Goal: Information Seeking & Learning: Learn about a topic

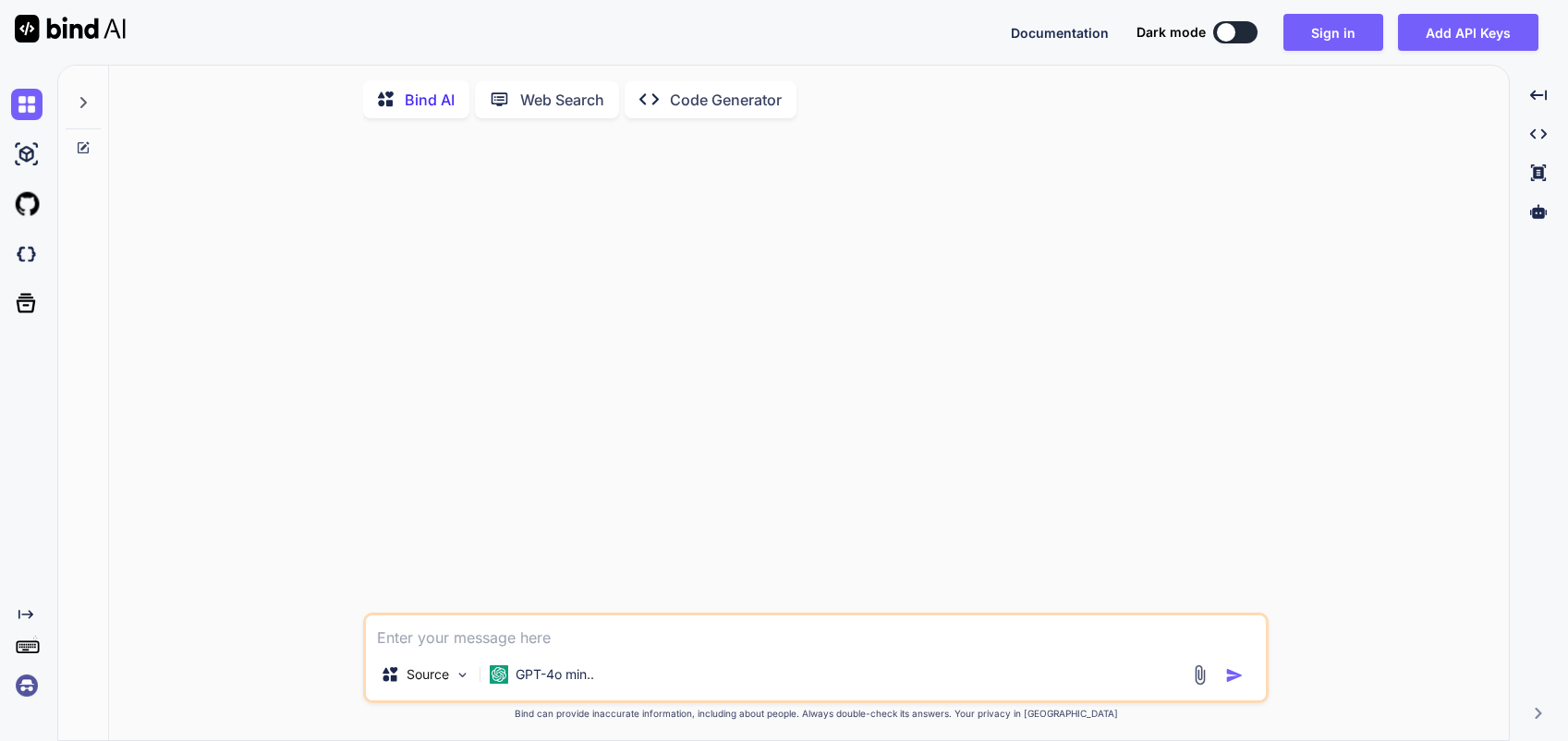
click at [466, 645] on textarea at bounding box center [816, 632] width 900 height 34
type textarea "2"
type textarea "x"
type textarea "2."
type textarea "x"
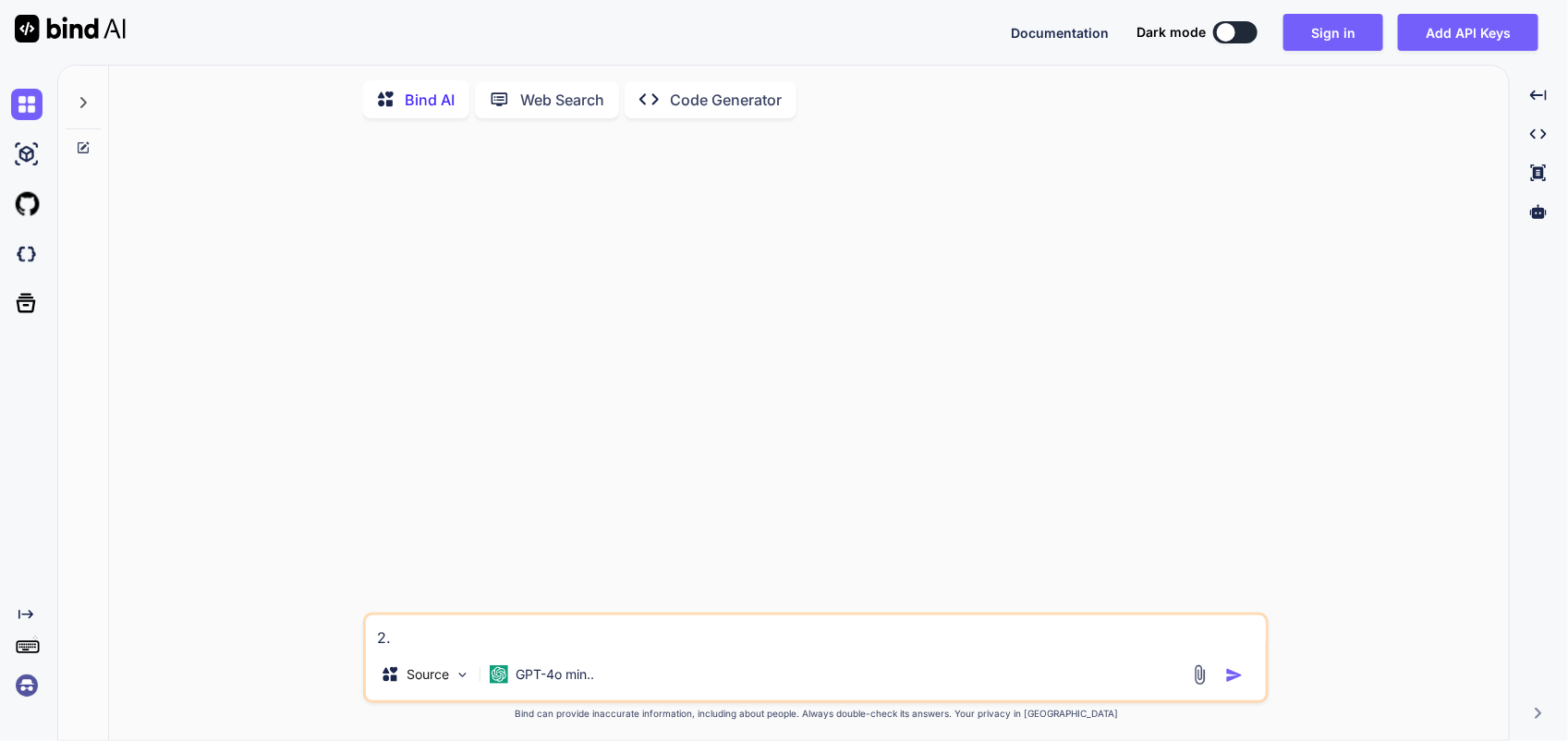
type textarea "2.0"
type textarea "x"
type textarea "2.05"
type textarea "x"
type textarea "2.05"
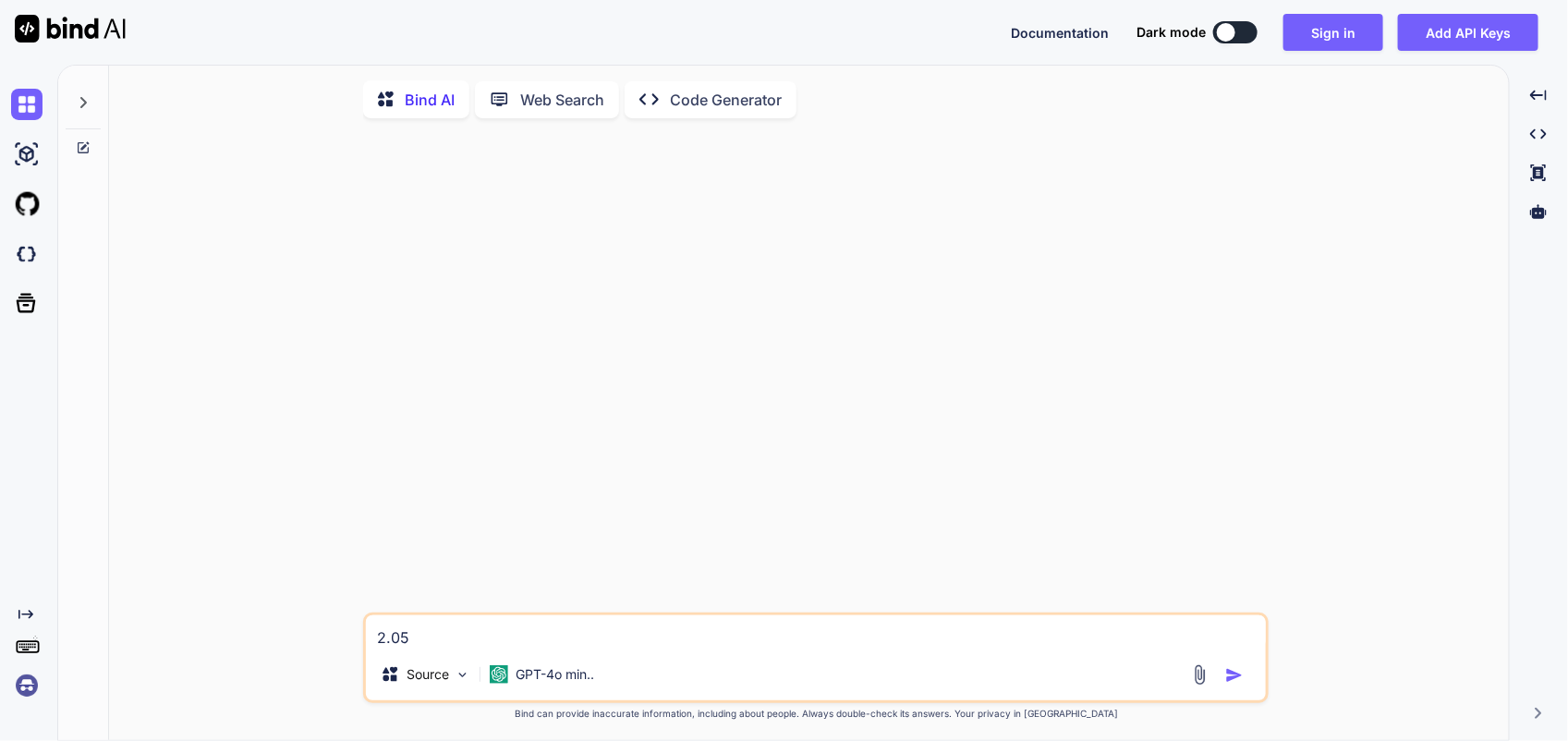
type textarea "x"
type textarea "2.05 T"
type textarea "x"
type textarea "2.05 TB"
type textarea "x"
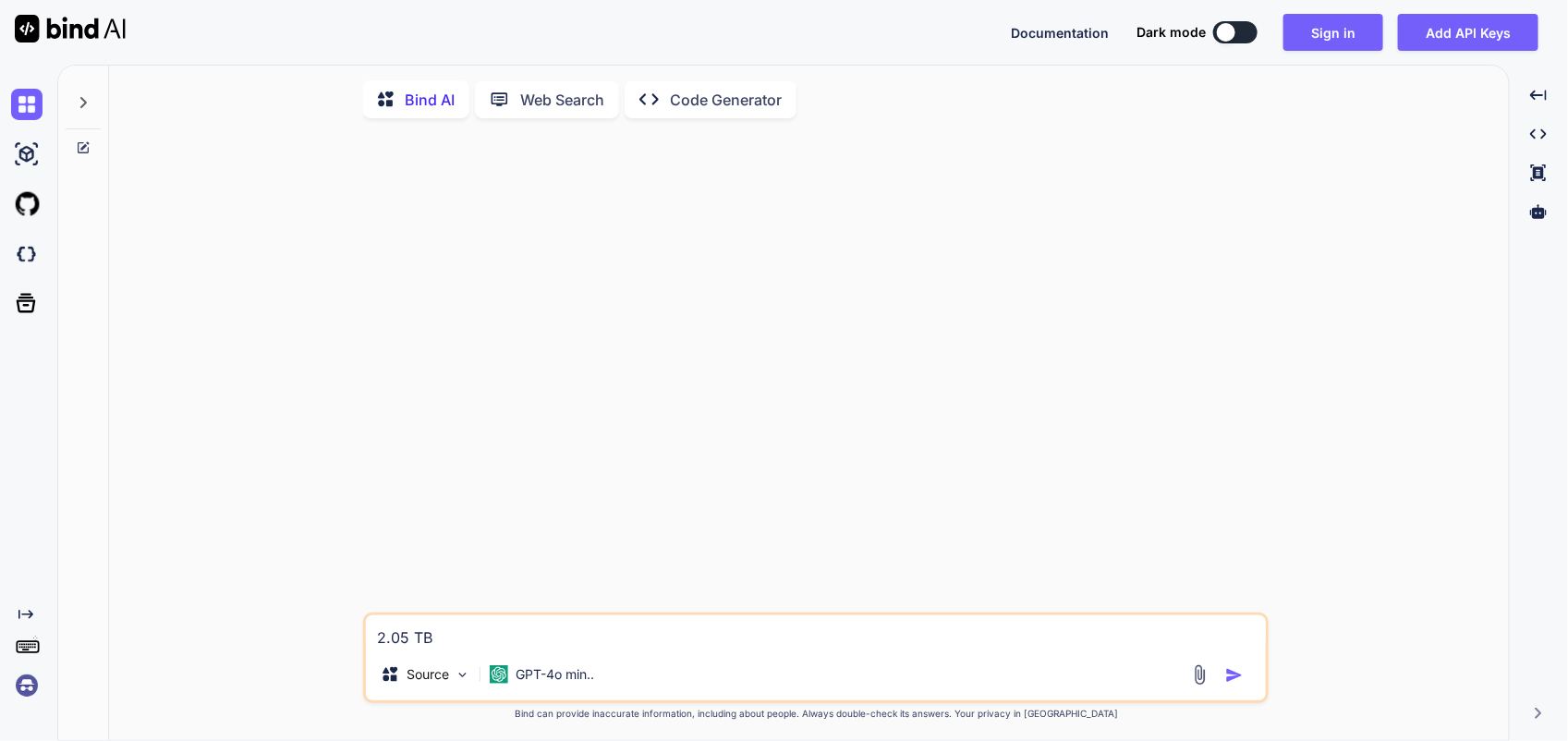
type textarea "2.05 TB"
type textarea "x"
type textarea "2.05 TB c"
type textarea "x"
type textarea "2.05 TB co"
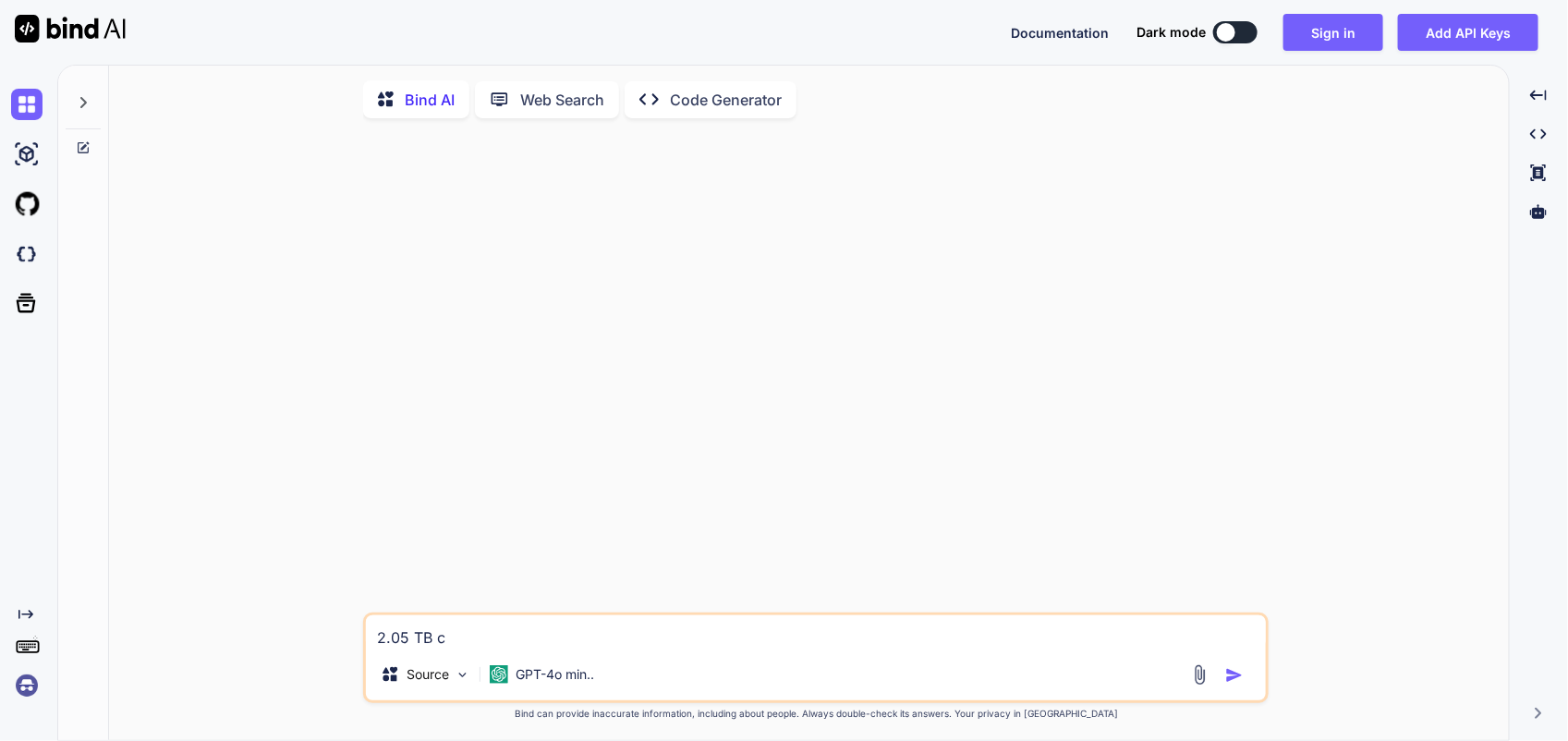
type textarea "x"
type textarea "2.05 TB con"
type textarea "x"
type textarea "2.05 TB conv"
type textarea "x"
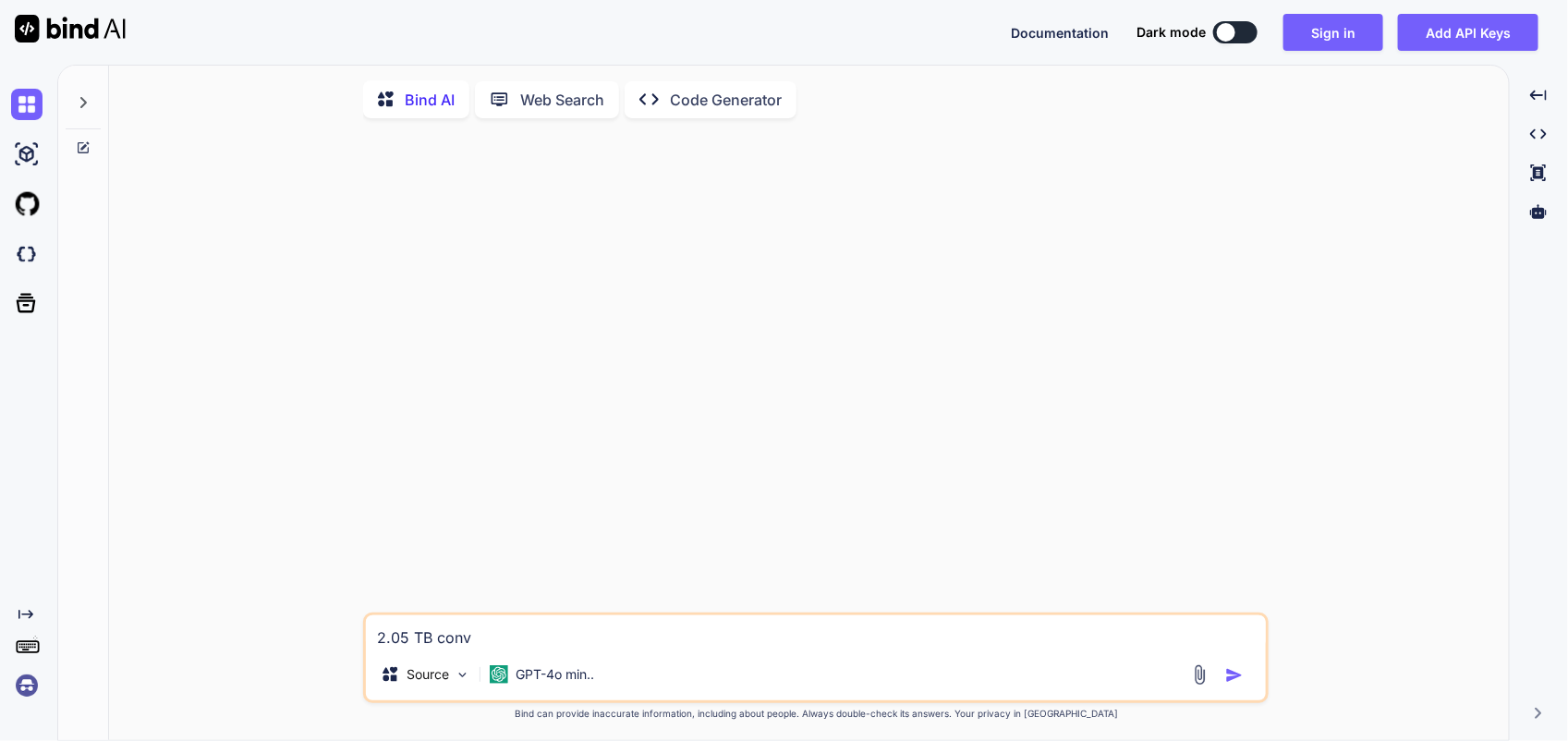
type textarea "2.05 TB conve"
type textarea "x"
type textarea "2.05 TB conver"
type textarea "x"
type textarea "2.05 TB convert"
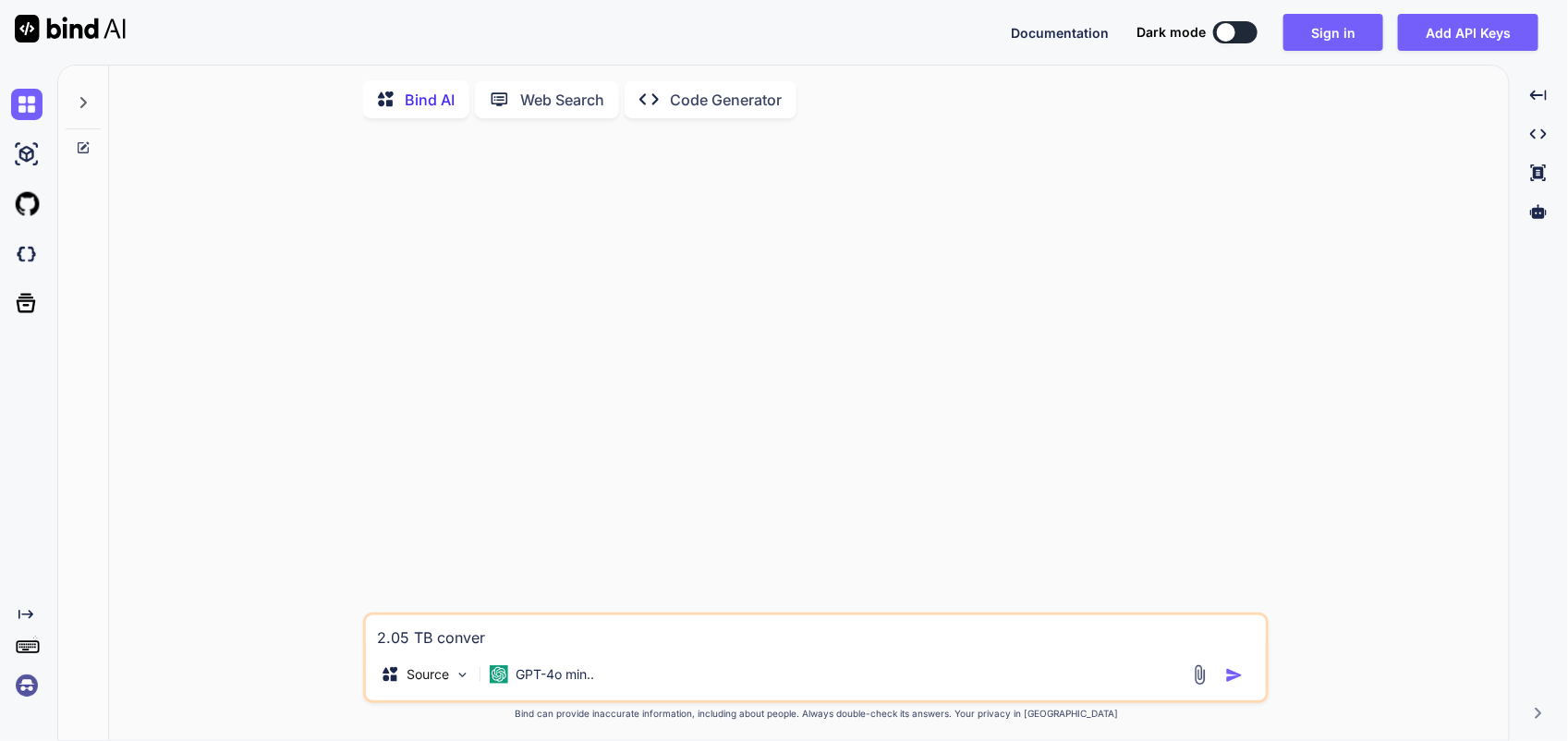
type textarea "x"
type textarea "2.05 TB convert"
type textarea "x"
type textarea "2.05 TB convert t"
type textarea "x"
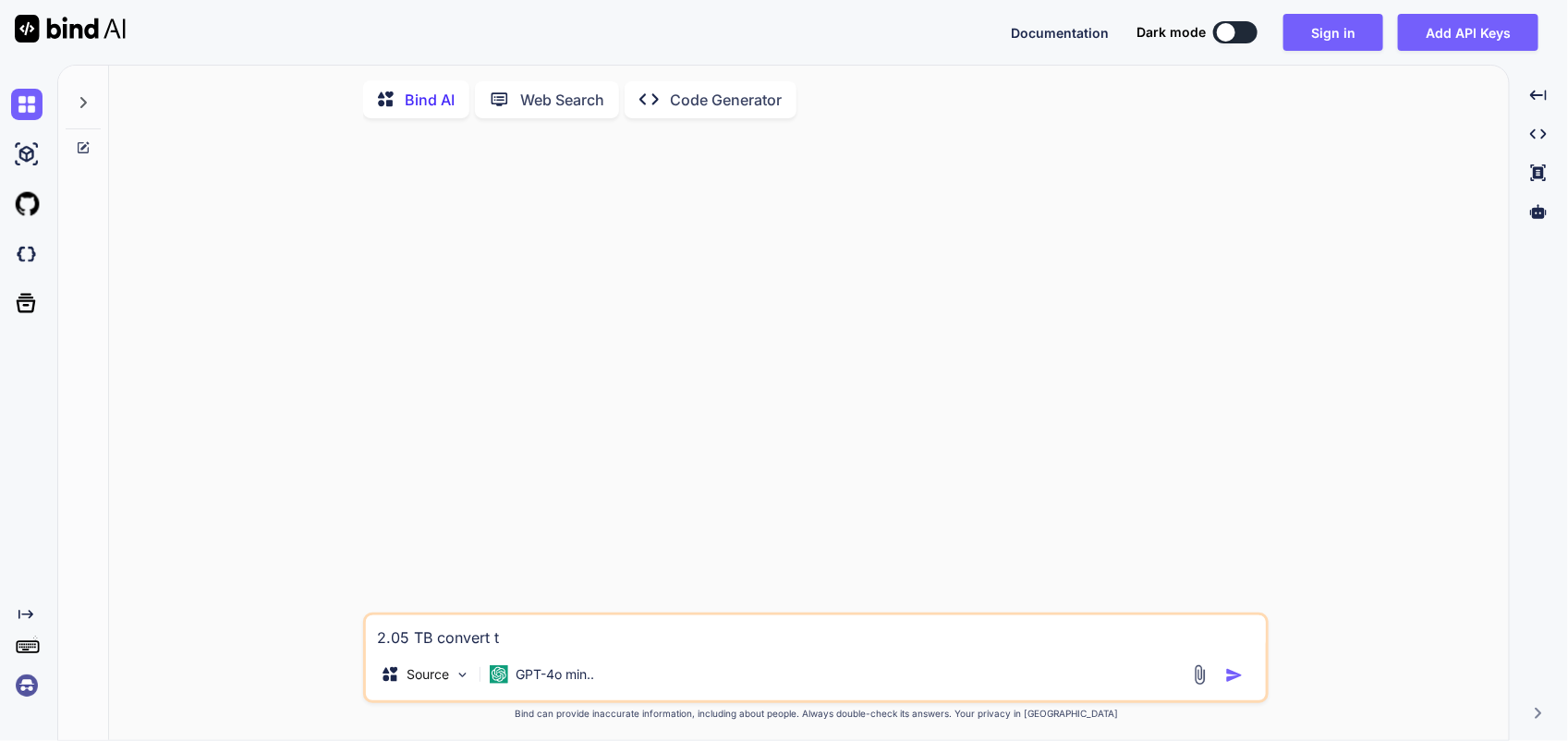
type textarea "2.05 TB convert to"
type textarea "x"
type textarea "2.05 TB convert to"
type textarea "x"
type textarea "2.05 TB convert to G"
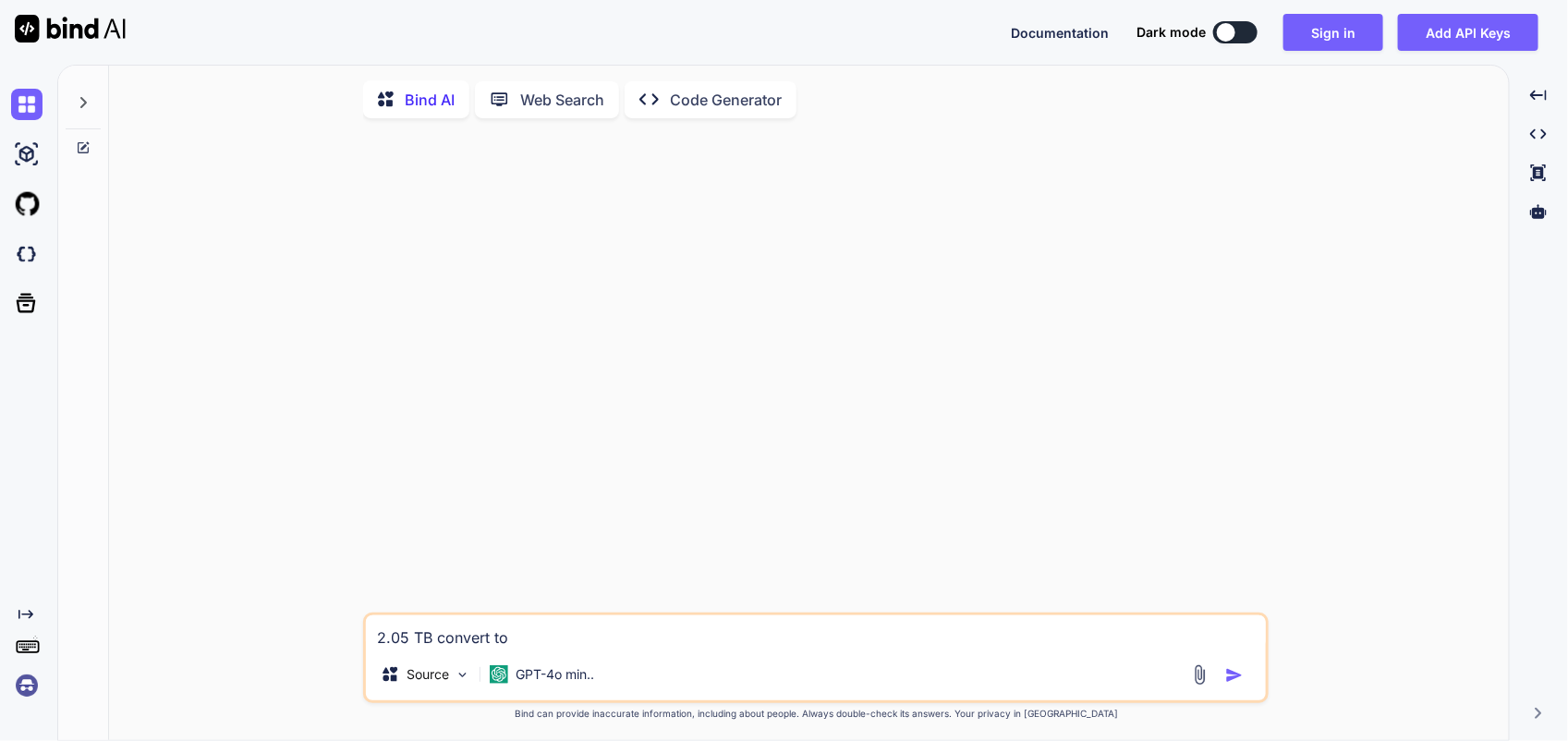
type textarea "x"
type textarea "2.05 TB convert to GB"
type textarea "x"
type textarea "2.05 TB convert to GB"
click at [1236, 677] on img "button" at bounding box center [1235, 675] width 19 height 19
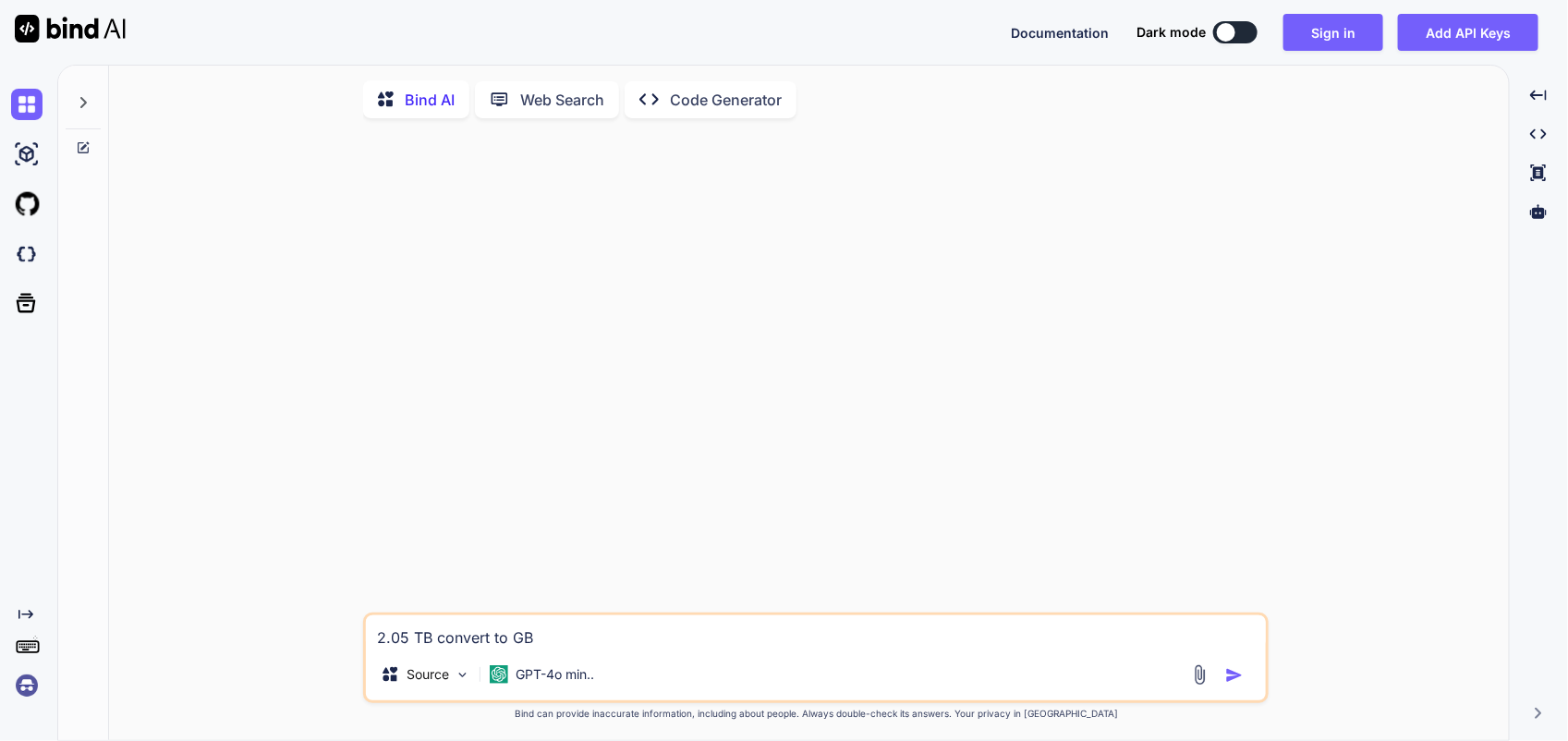
type textarea "x"
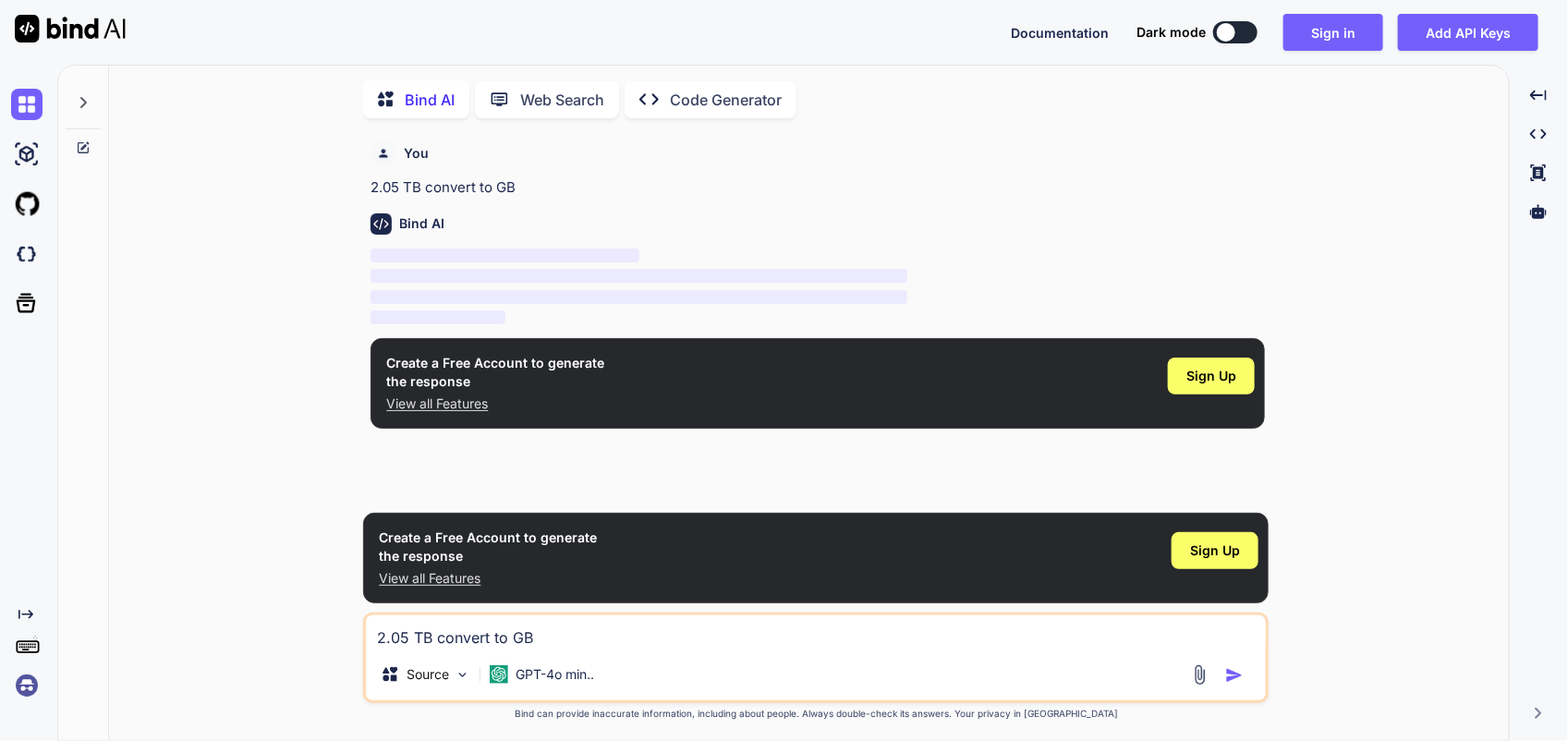
scroll to position [7, 0]
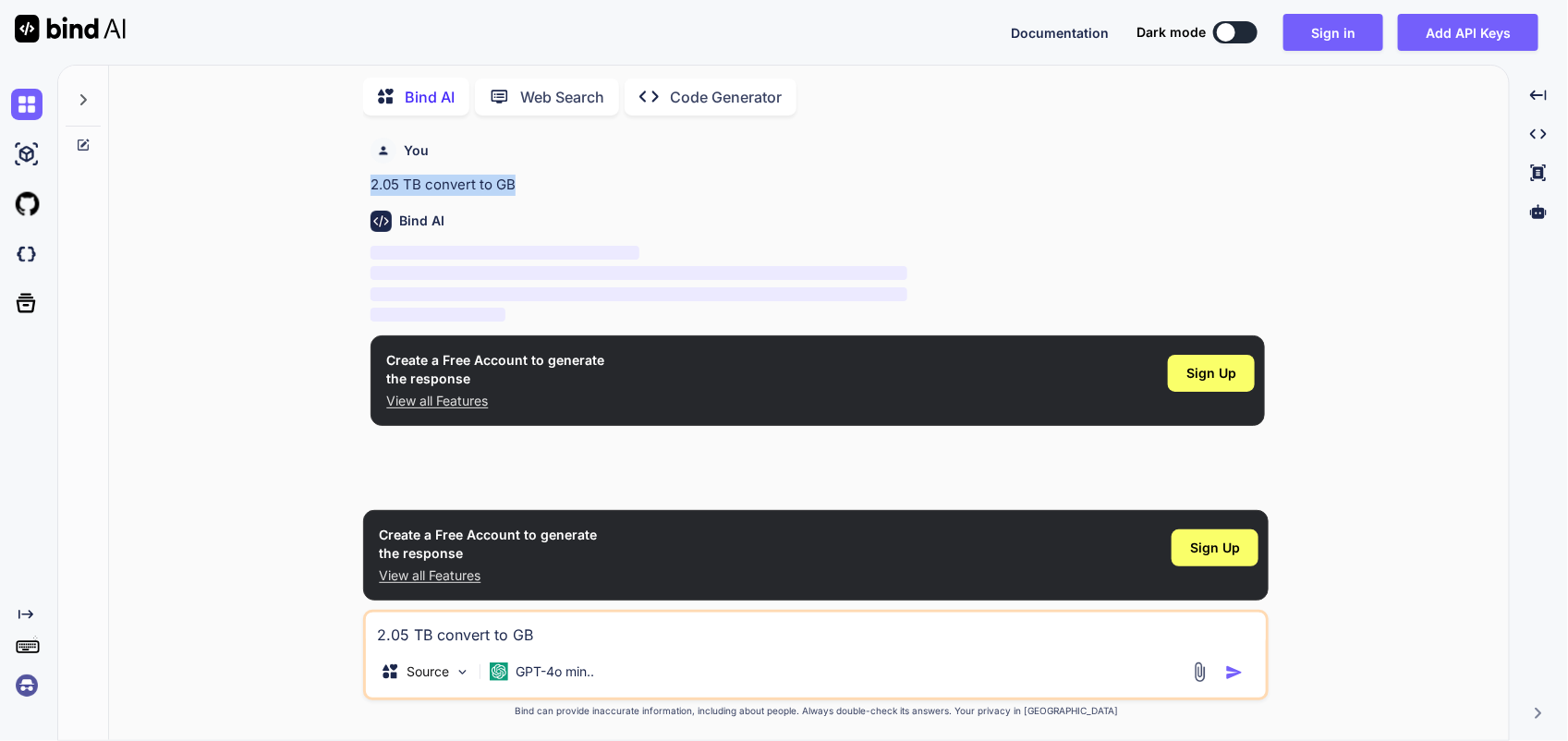
drag, startPoint x: 528, startPoint y: 183, endPoint x: 342, endPoint y: 178, distance: 186.1
click at [342, 178] on div "You 2.05 TB convert to GB Bind AI ‌ ‌ ‌ ‌ Create a Free Account to generate the…" at bounding box center [816, 435] width 1385 height 610
copy p "2.05 TB convert to GB"
click at [1206, 545] on span "Sign Up" at bounding box center [1214, 548] width 50 height 19
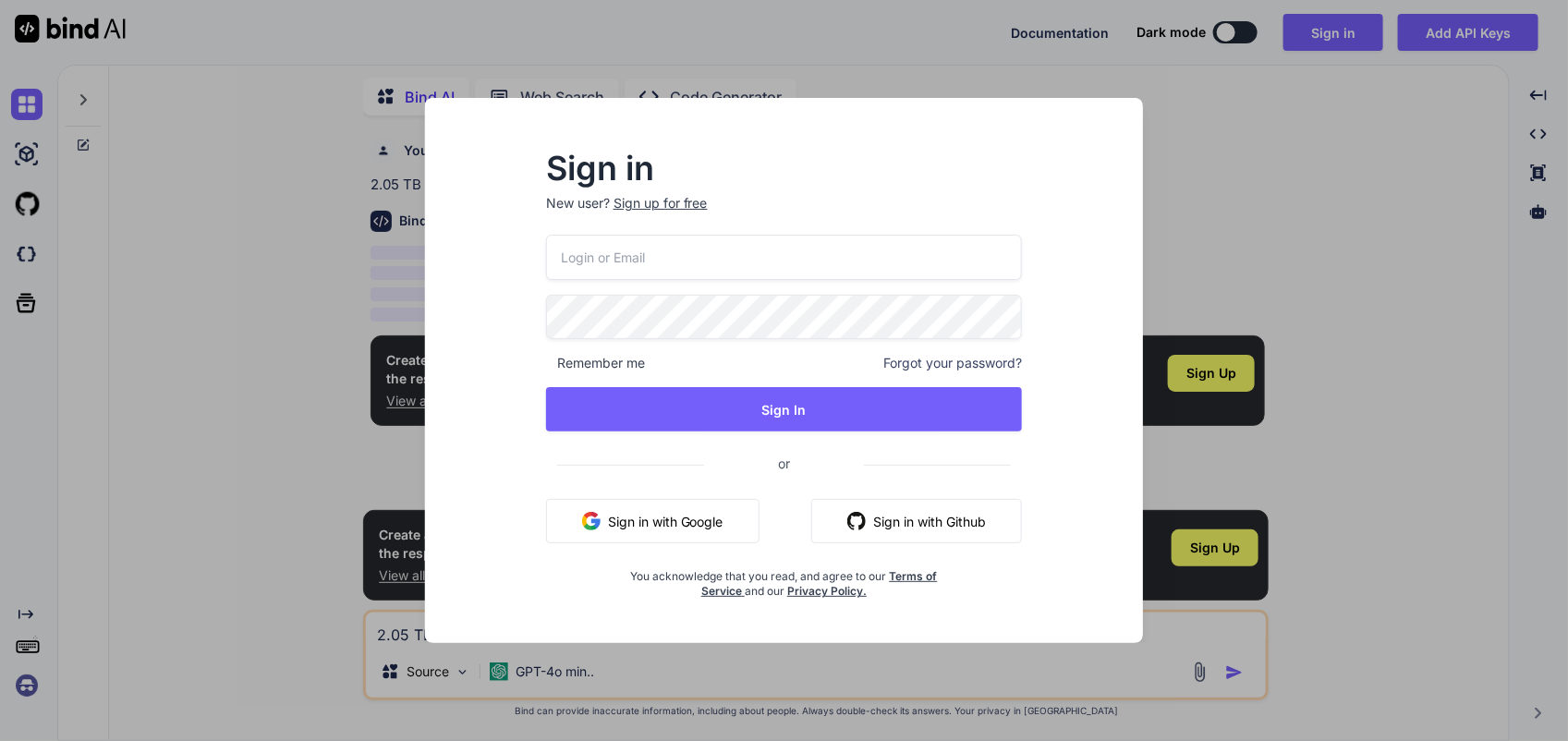
click at [750, 252] on input "email" at bounding box center [784, 258] width 477 height 45
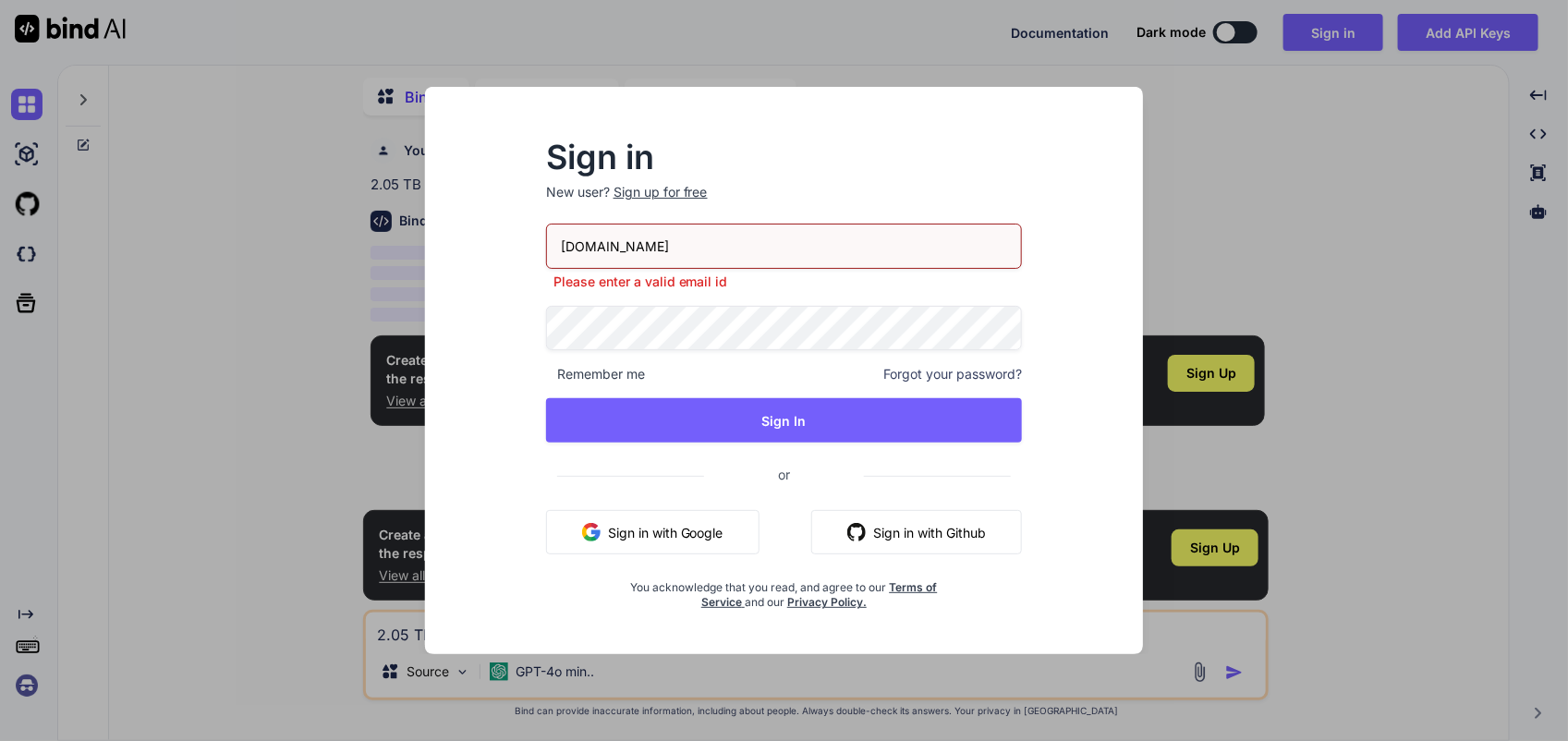
click at [677, 246] on input "[DOMAIN_NAME]" at bounding box center [784, 246] width 477 height 45
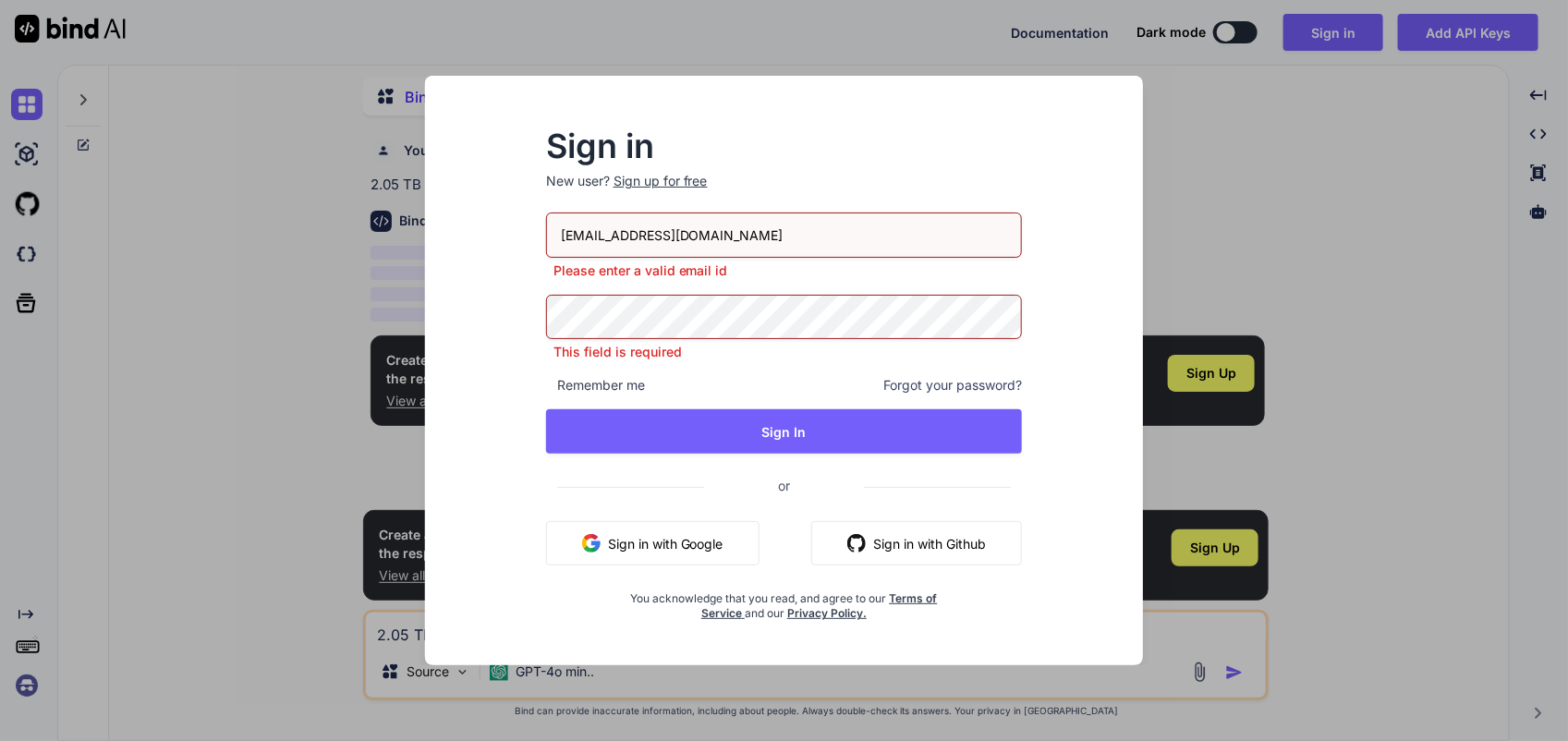
type input "[EMAIL_ADDRESS][DOMAIN_NAME]"
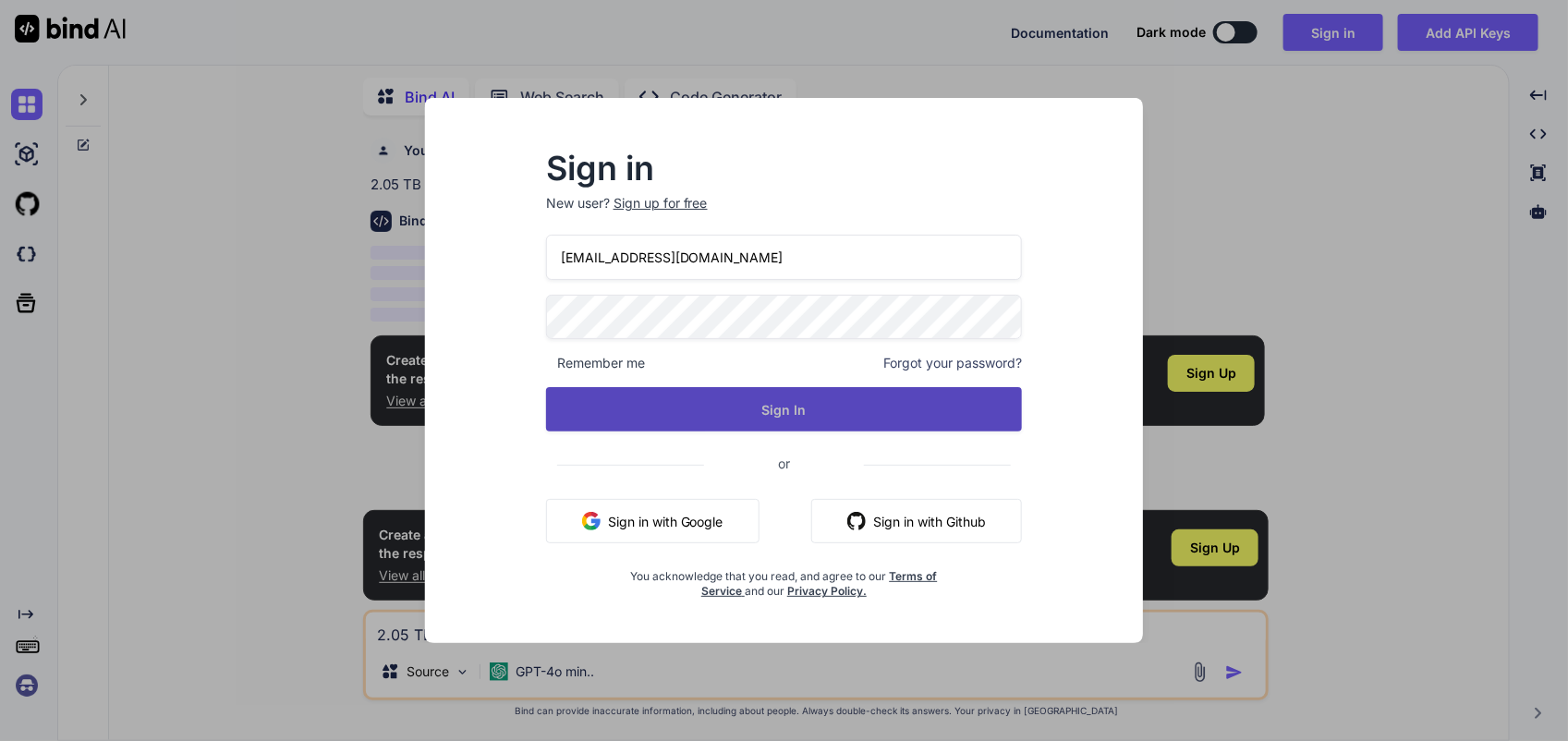
click at [726, 408] on button "Sign In" at bounding box center [784, 408] width 477 height 44
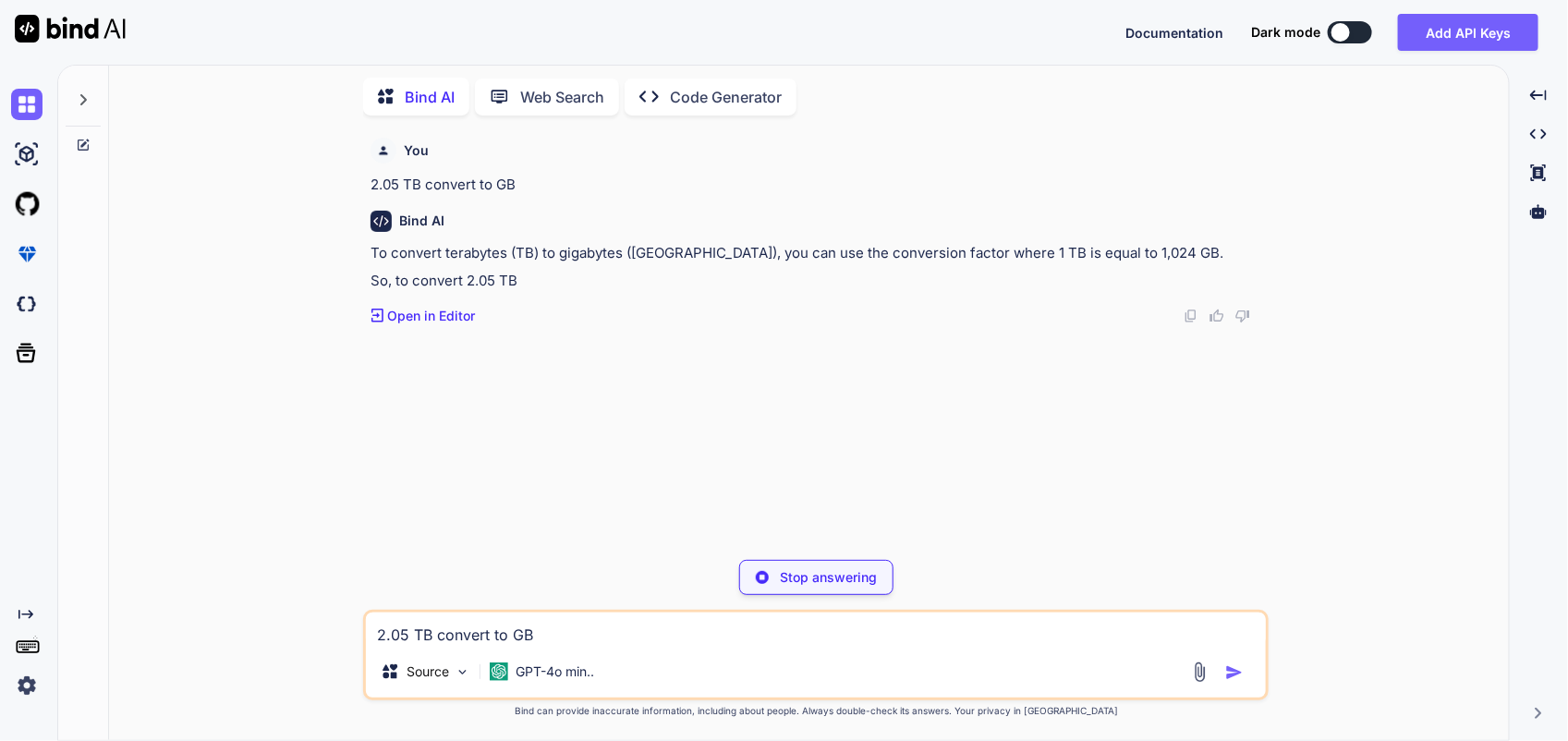
type textarea "x"
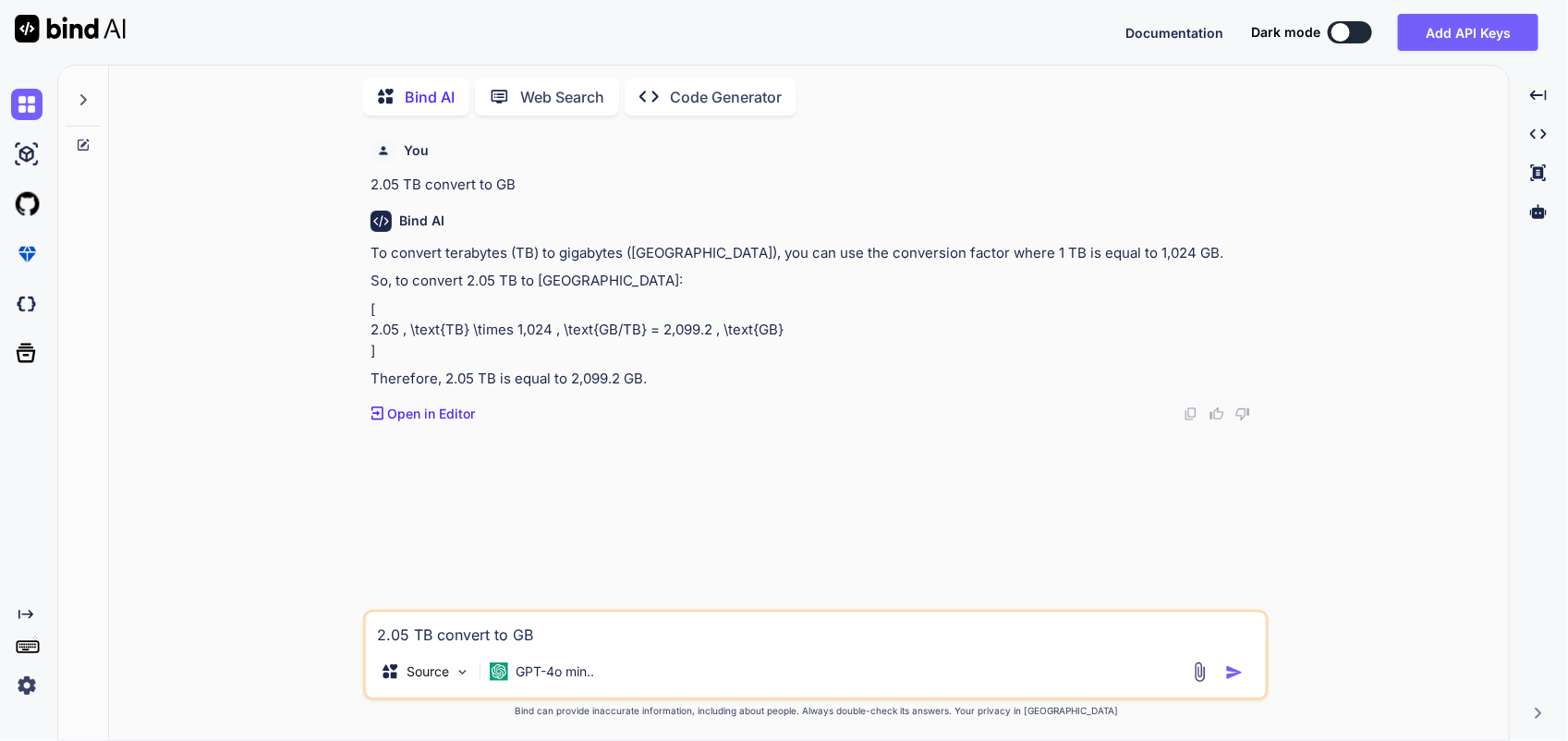
click at [473, 635] on textarea "2.05 TB convert to GB" at bounding box center [816, 630] width 900 height 34
type textarea "i"
type textarea "x"
type textarea "is"
type textarea "x"
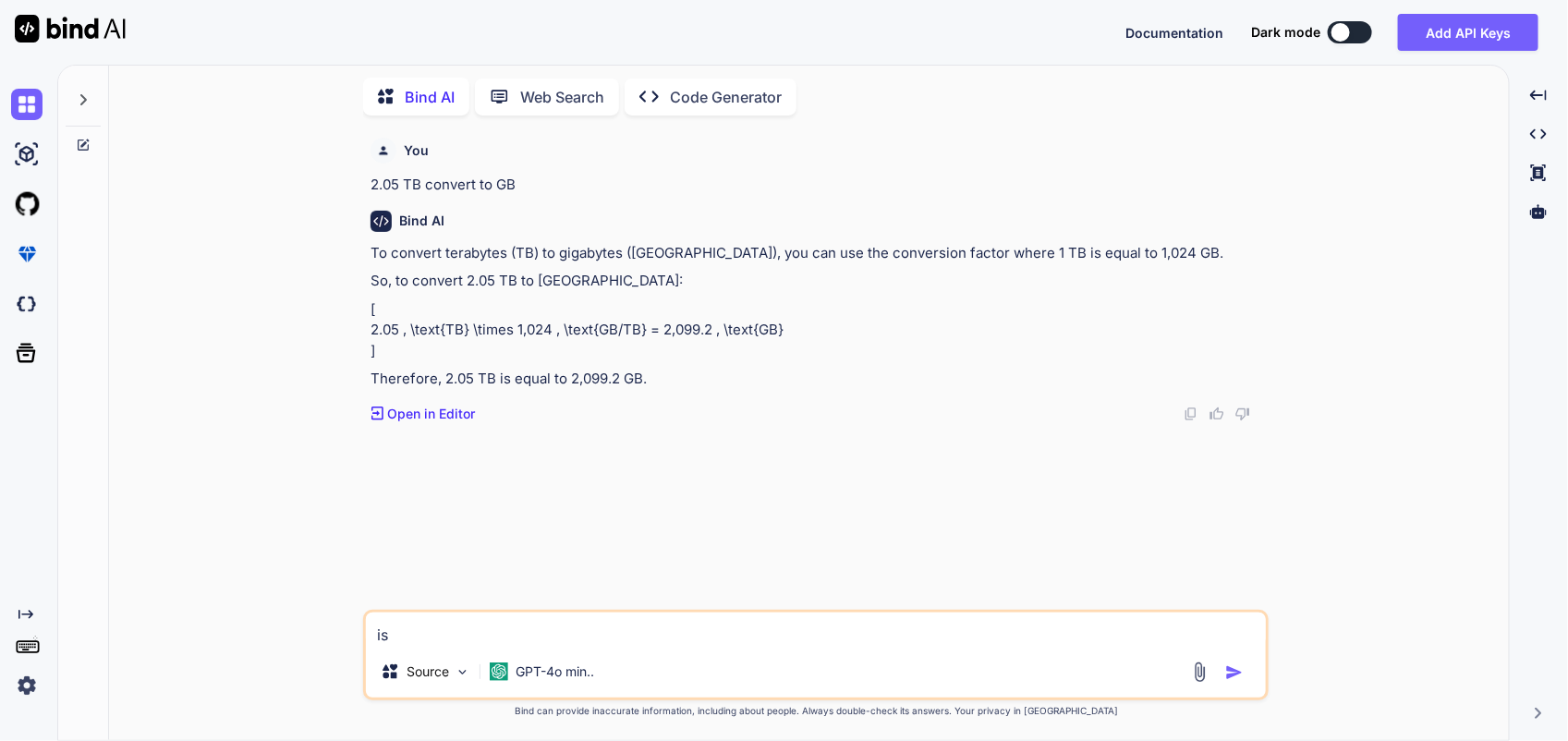
type textarea "is"
type textarea "x"
type textarea "is i"
type textarea "x"
type textarea "is it"
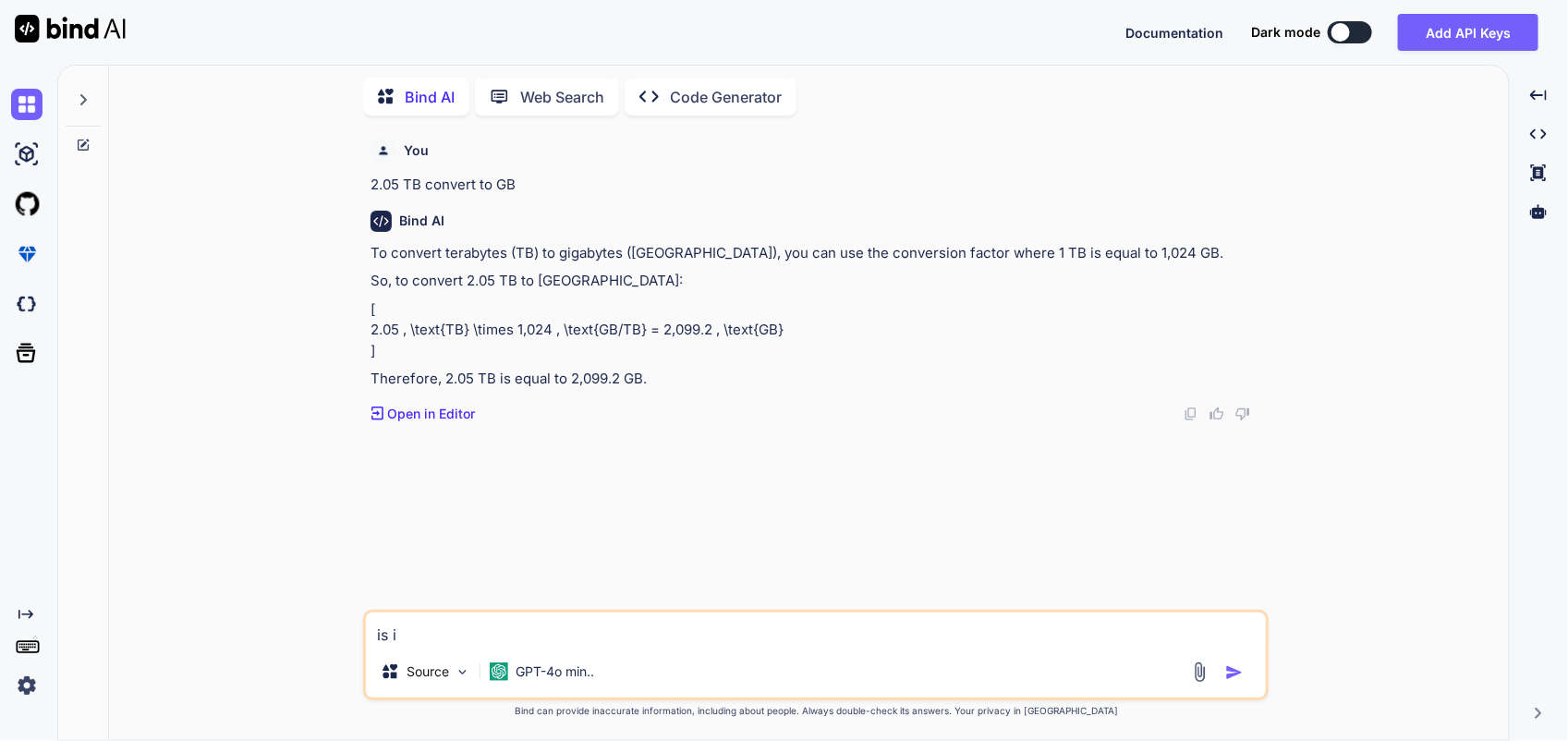
type textarea "x"
type textarea "is it"
type textarea "x"
type textarea "is it p"
type textarea "x"
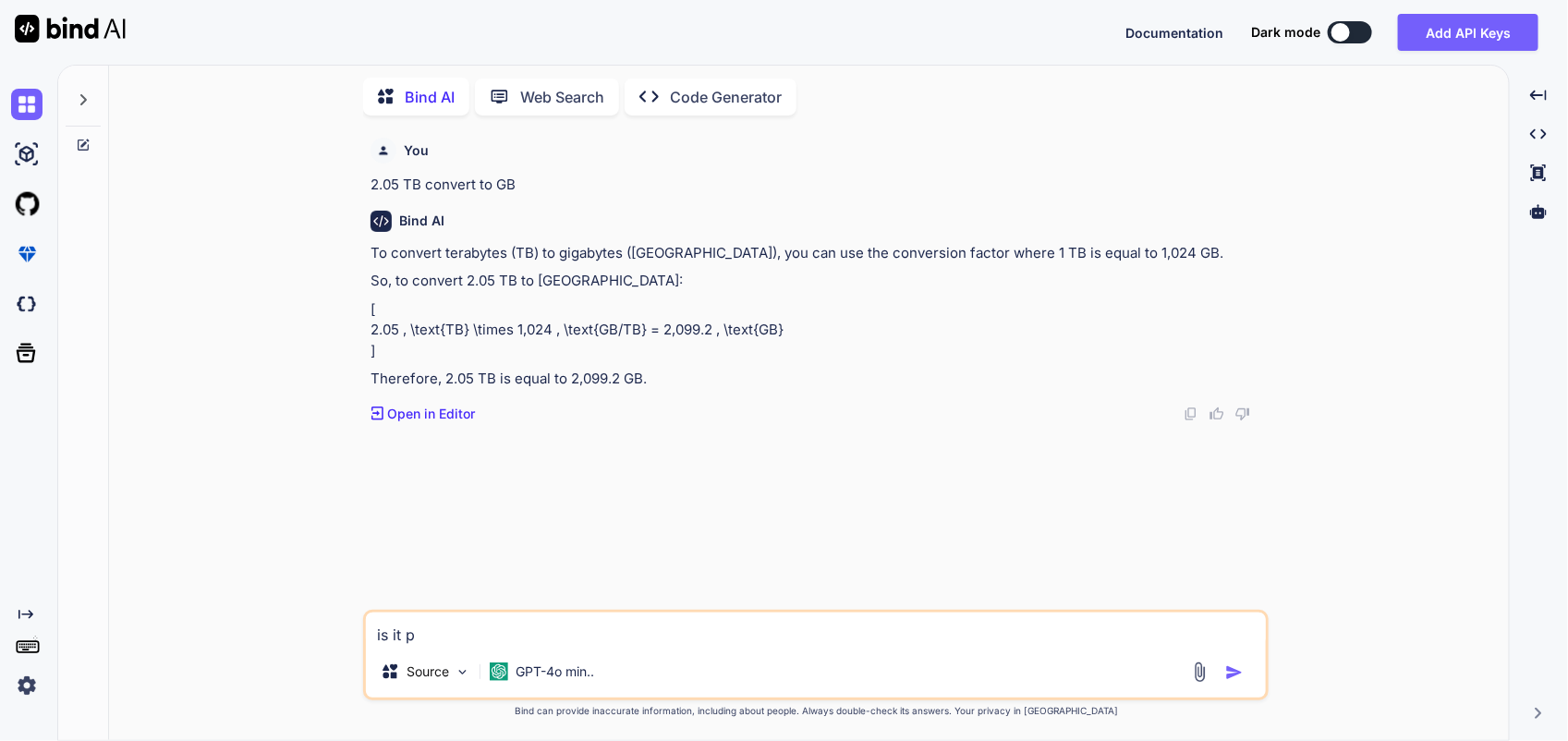
type textarea "is it po"
type textarea "x"
type textarea "is it pos"
type textarea "x"
type textarea "is it poss"
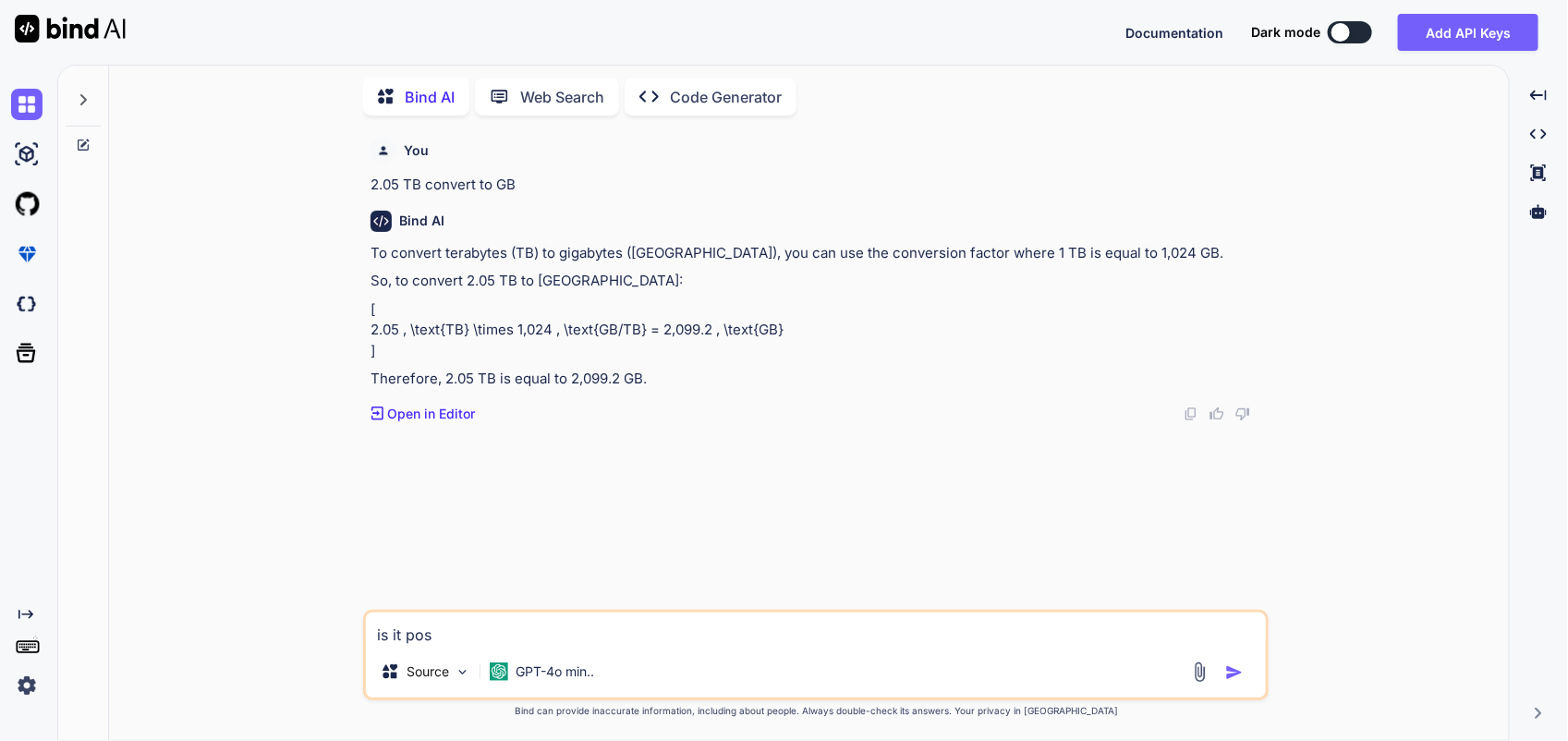
type textarea "x"
type textarea "is it possi"
type textarea "x"
type textarea "is it possib"
type textarea "x"
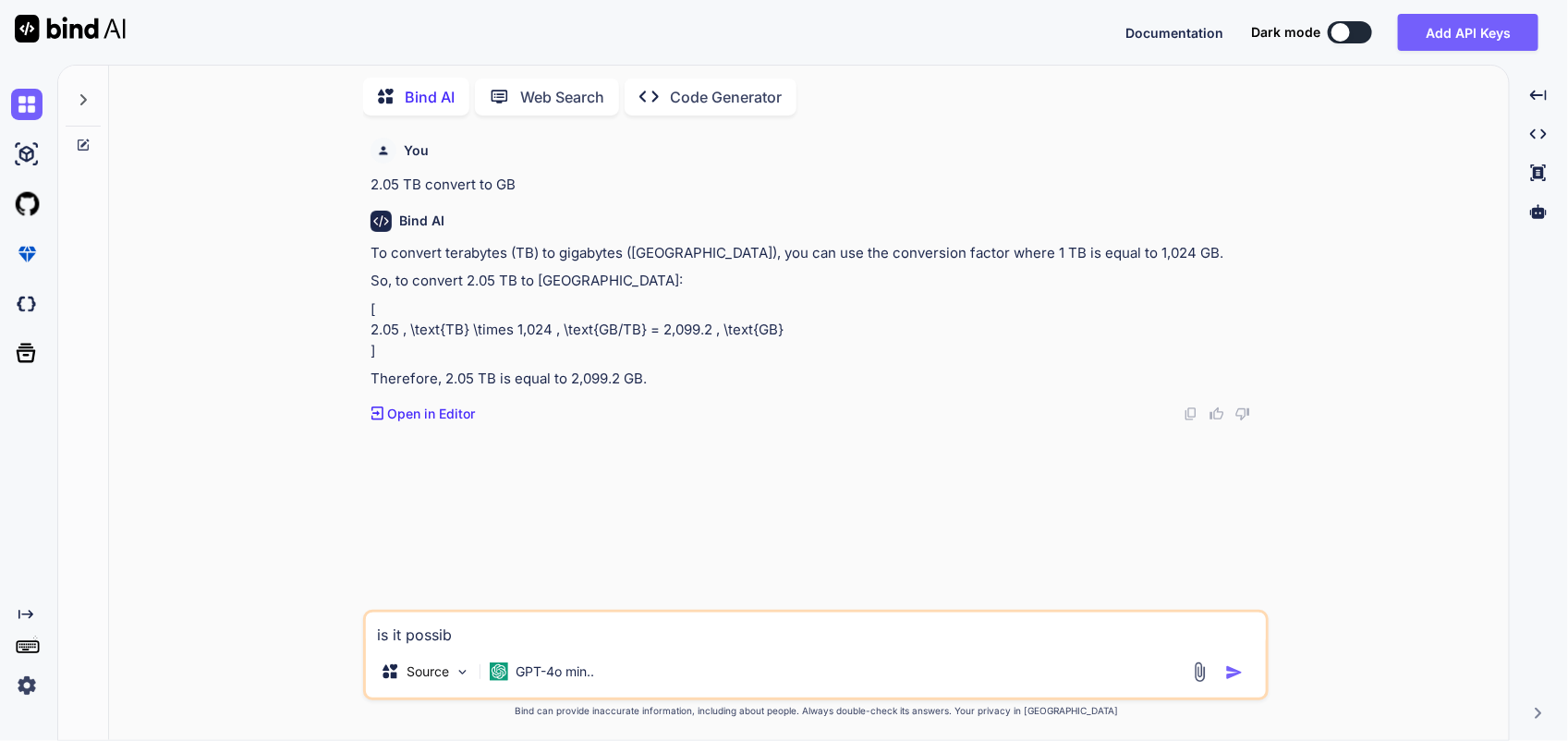
type textarea "is it possibl"
type textarea "x"
type textarea "is it possible"
type textarea "x"
type textarea "is it possible"
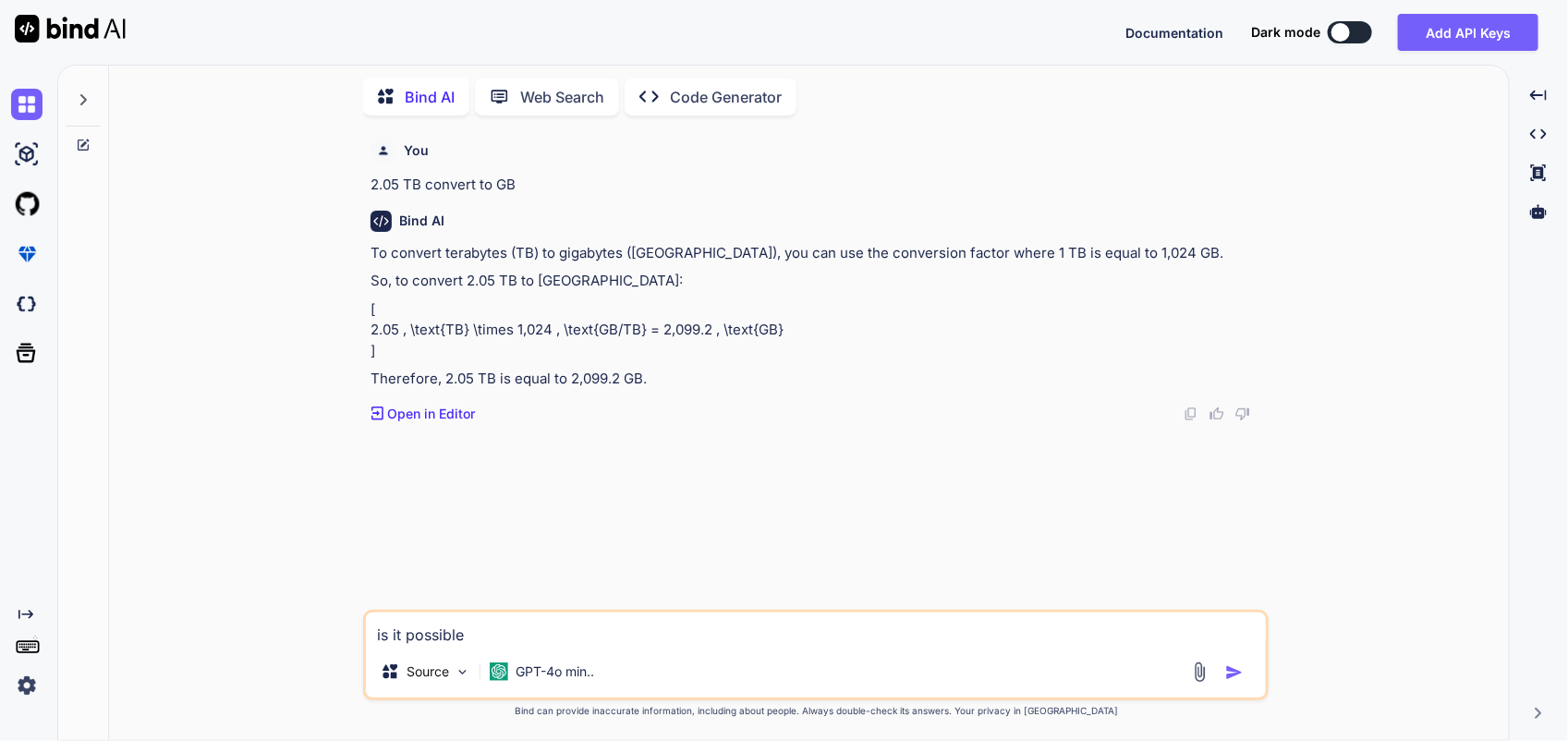
type textarea "x"
type textarea "is it possible t"
type textarea "x"
type textarea "is it possible to"
type textarea "x"
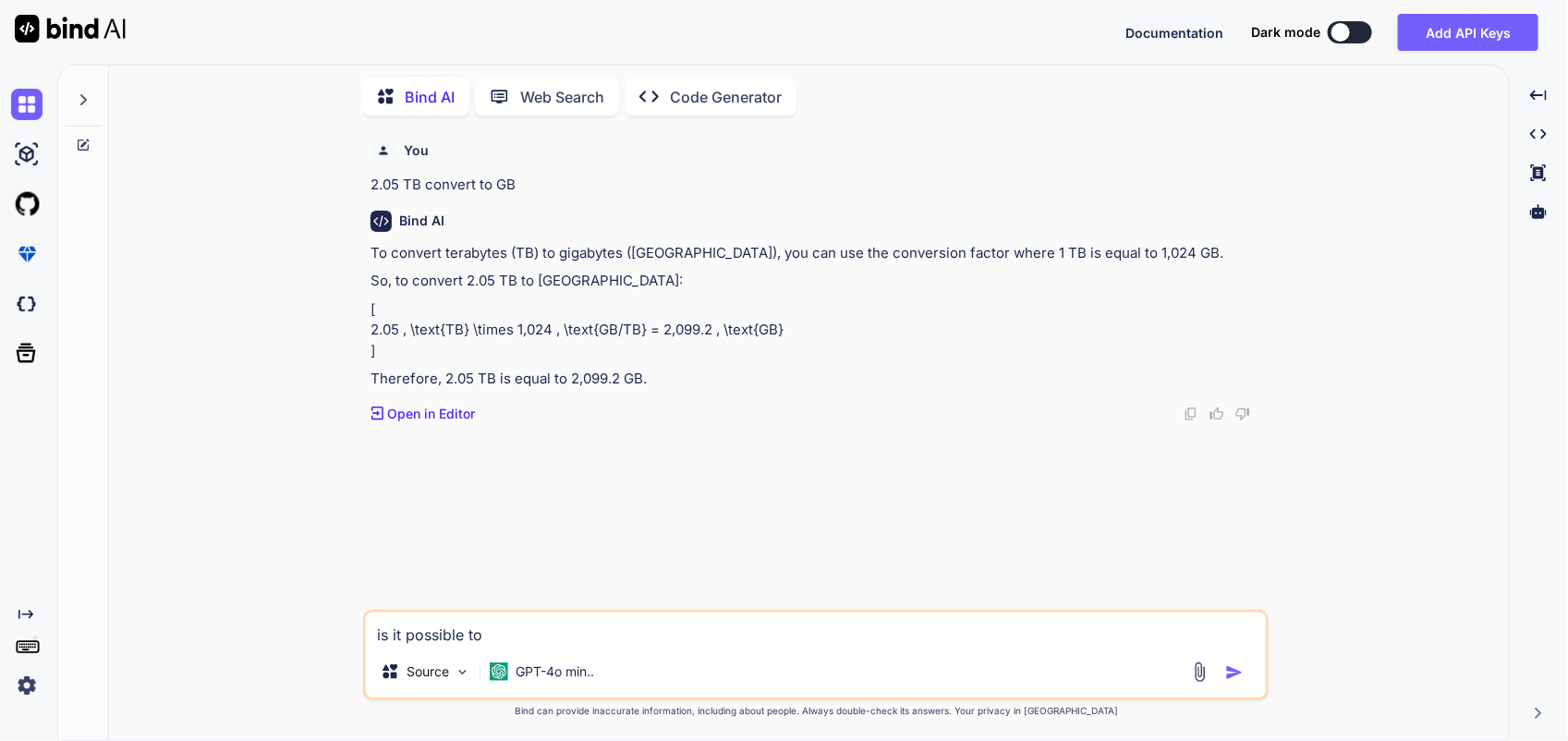
type textarea "is it possible to"
type textarea "x"
type textarea "is it possible to 5"
type textarea "x"
type textarea "is it possible to 50"
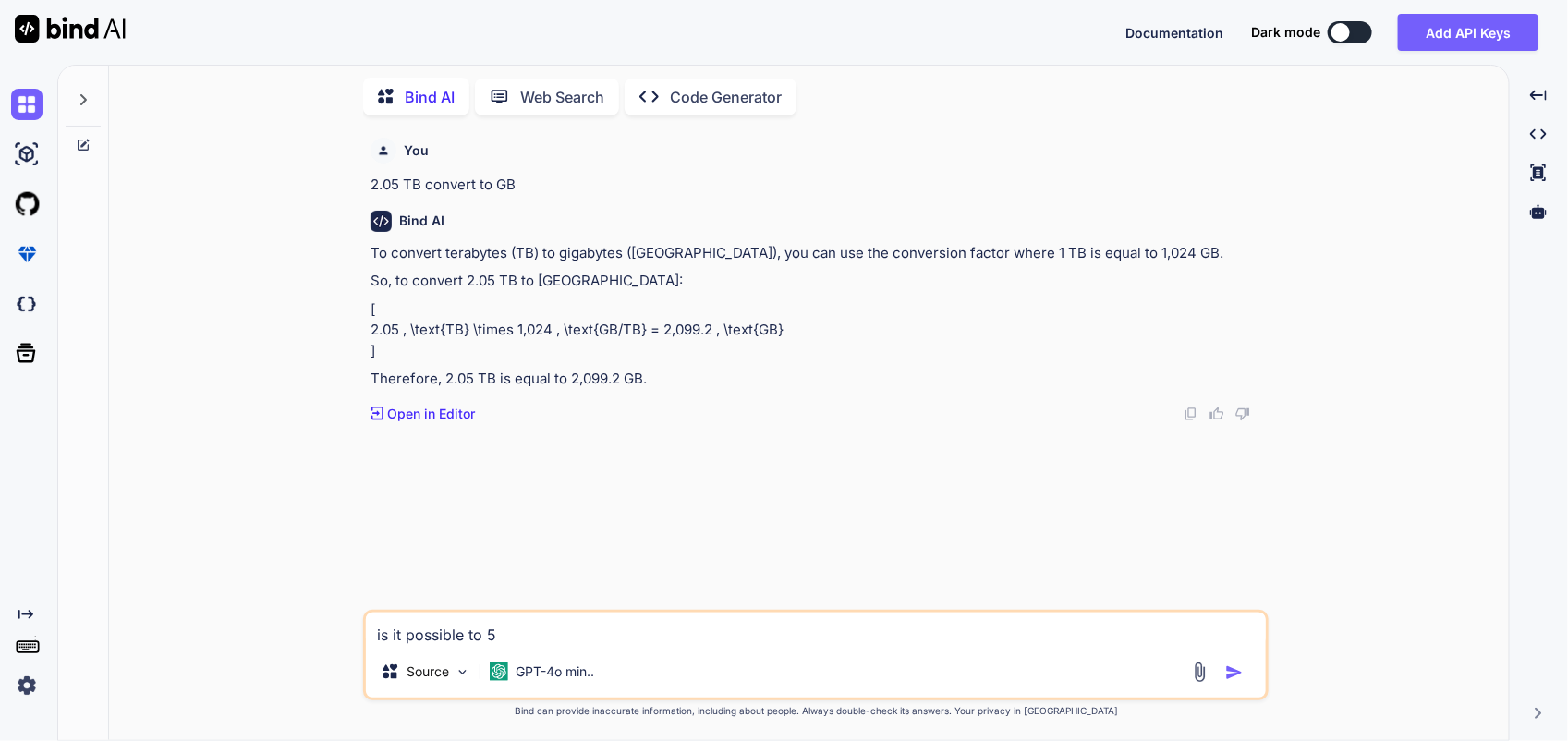
type textarea "x"
type textarea "is it possible to 500"
type textarea "x"
type textarea "is it possible to 500"
type textarea "x"
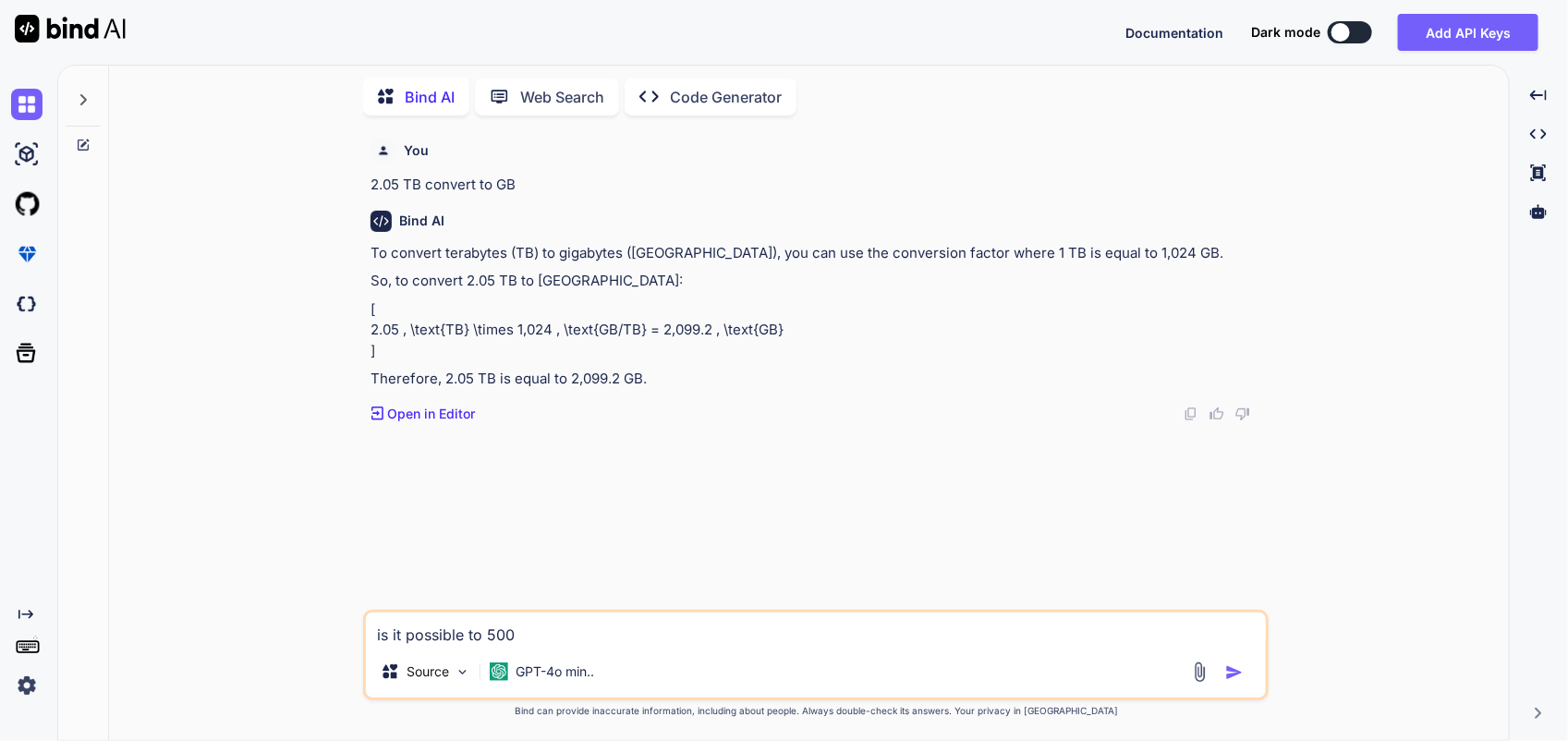
type textarea "is it possible to 500 G"
type textarea "x"
type textarea "is it possible to 500 GB"
type textarea "x"
type textarea "is it possible to 500 GB"
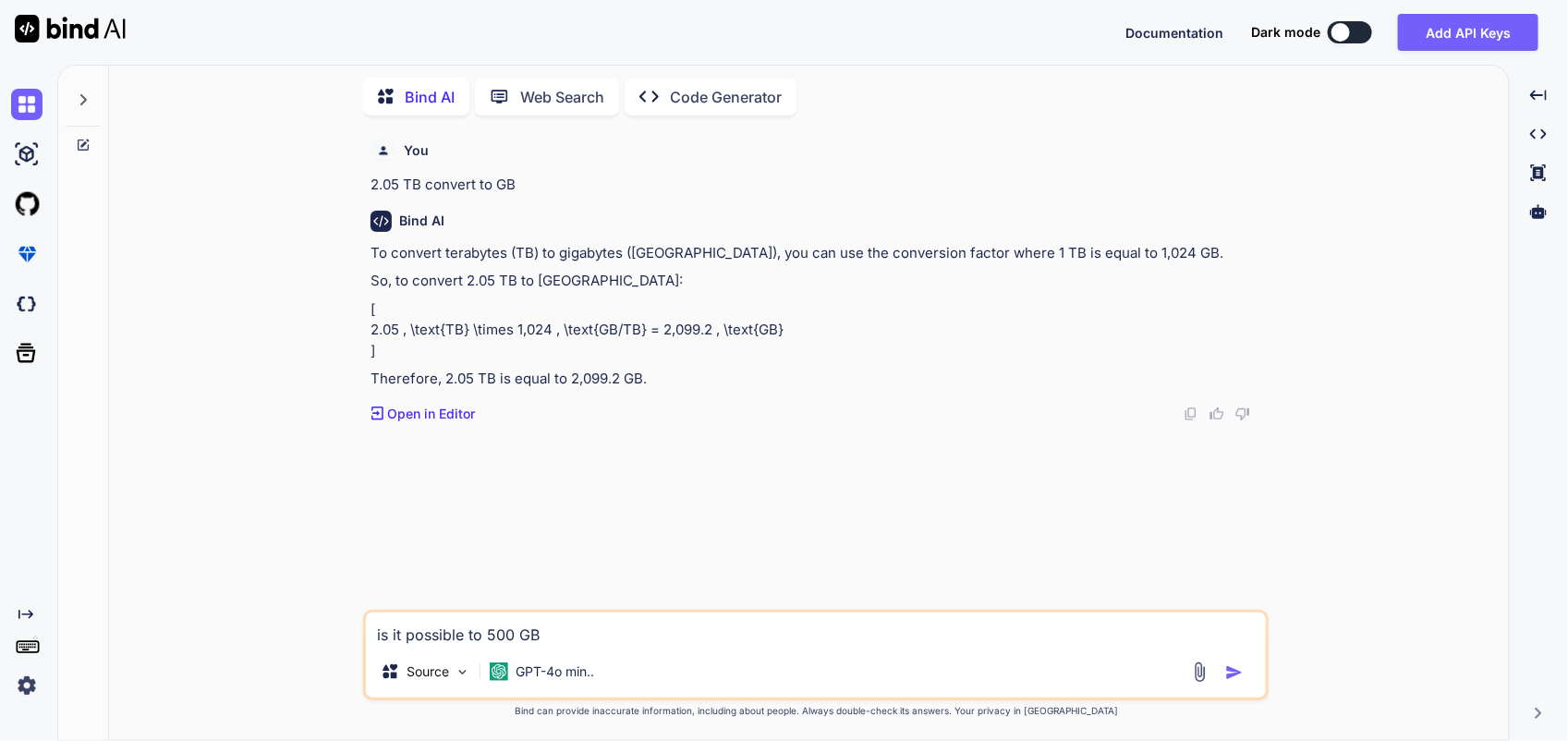
type textarea "x"
type textarea "is it possible to 500 GB f"
type textarea "x"
type textarea "is it possible to 500 GB fo"
type textarea "x"
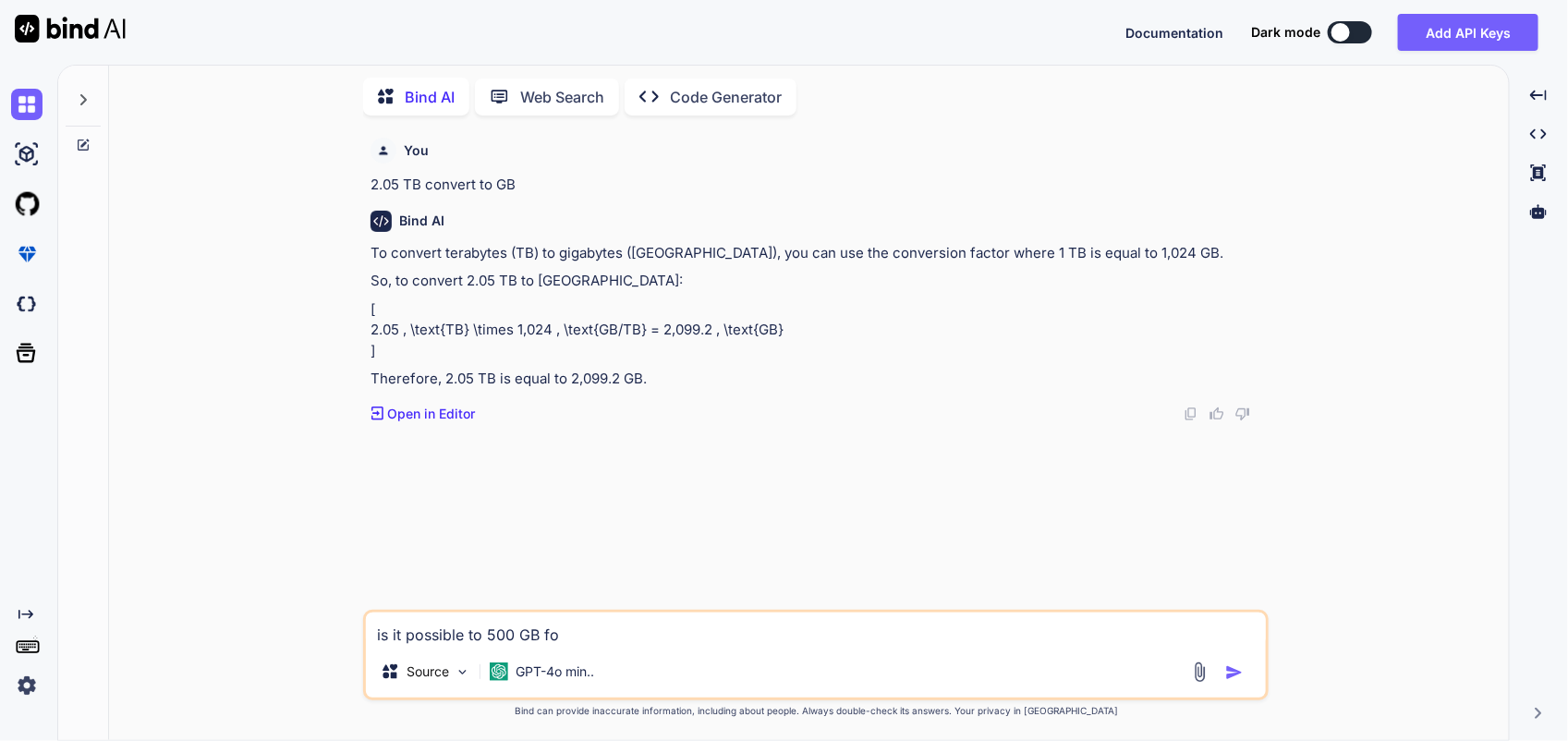
type textarea "is it possible to 500 GB for"
type textarea "x"
type textarea "is it possible to 500 GB for"
type textarea "x"
type textarea "is it possible to 500 GB for t"
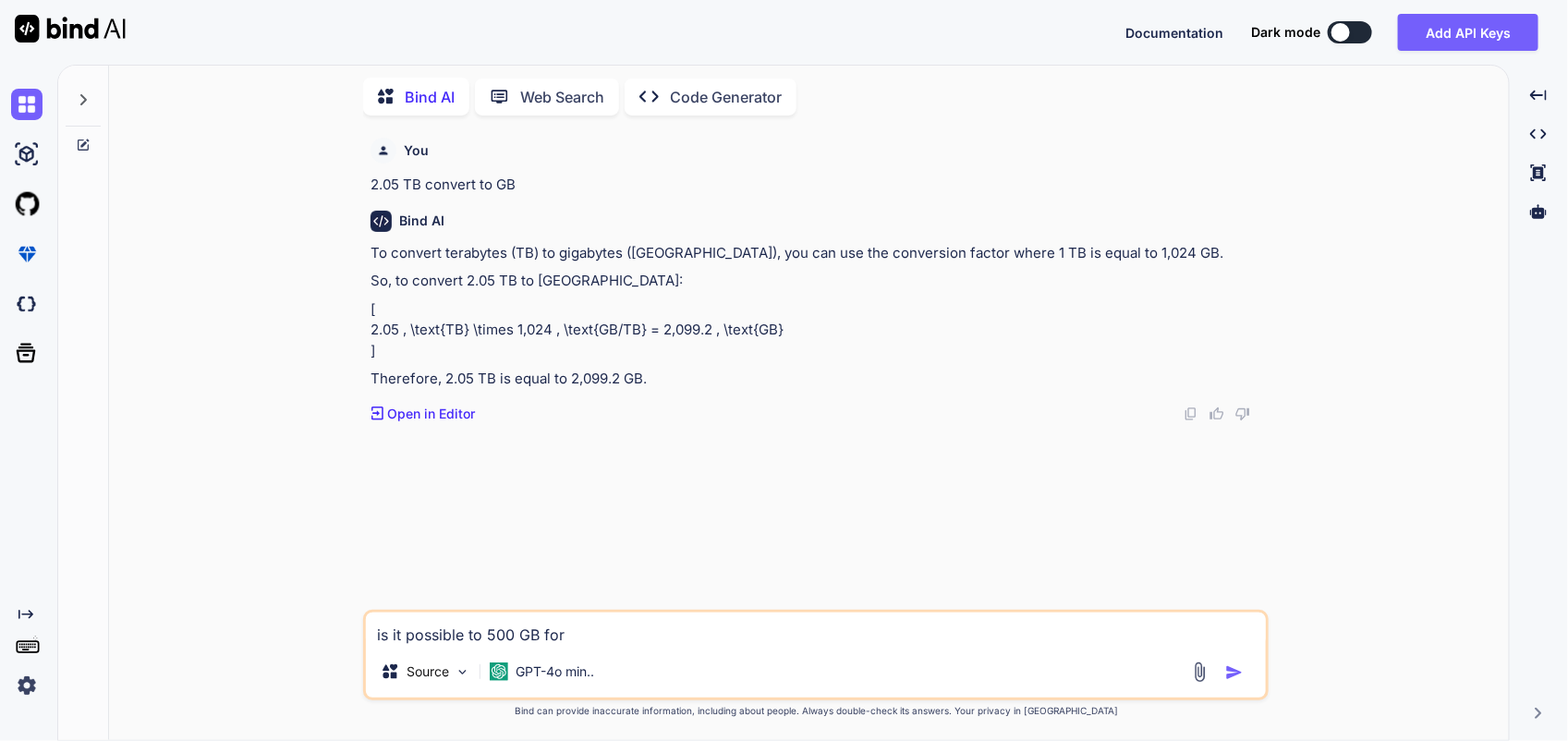
type textarea "x"
type textarea "is it possible to 500 GB for th"
type textarea "x"
type textarea "is it possible to 500 GB for the"
type textarea "x"
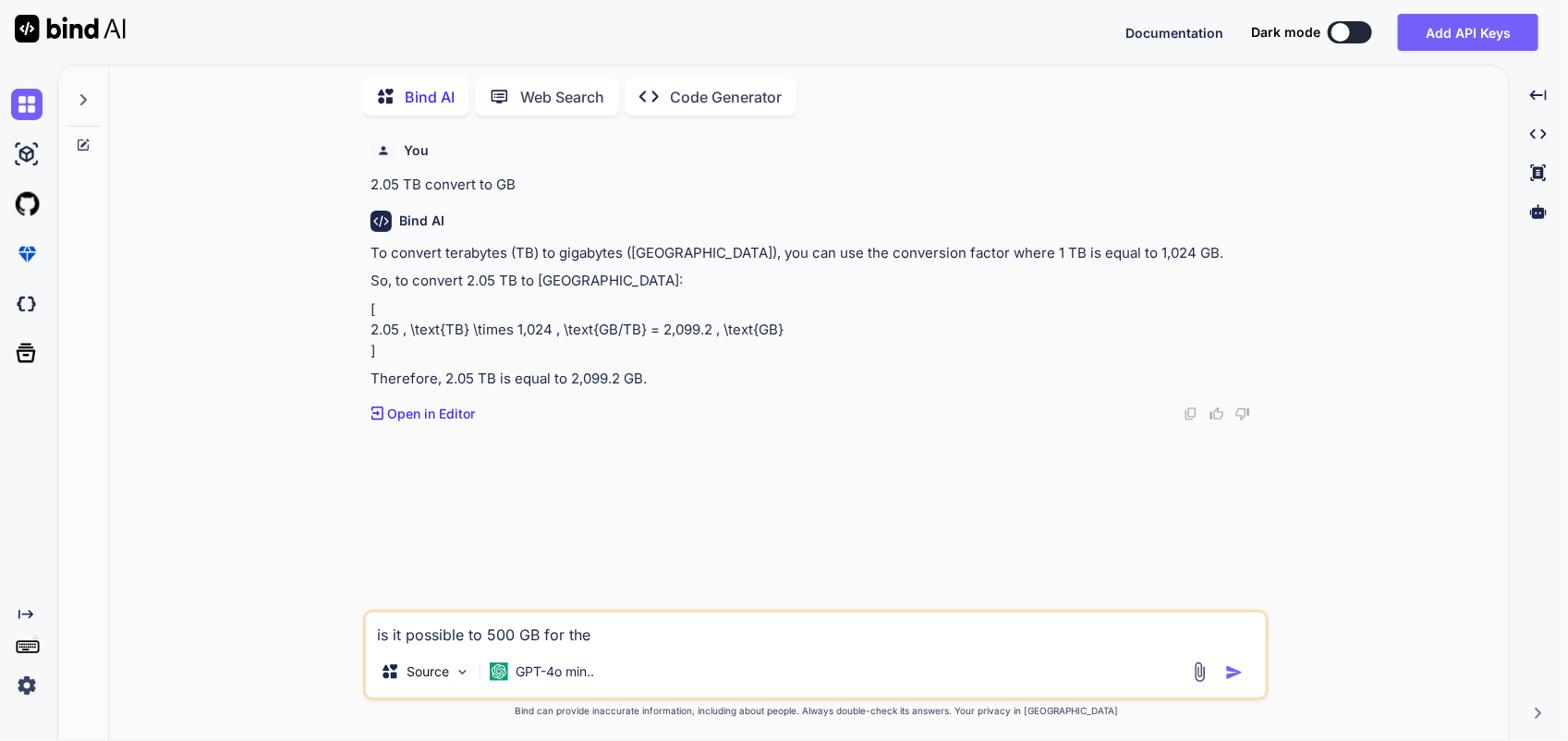
type textarea "is it possible to 500 GB for the"
type textarea "x"
type textarea "is it possible to 500 GB for the M"
type textarea "x"
type textarea "is it possible to 500 GB for the MB"
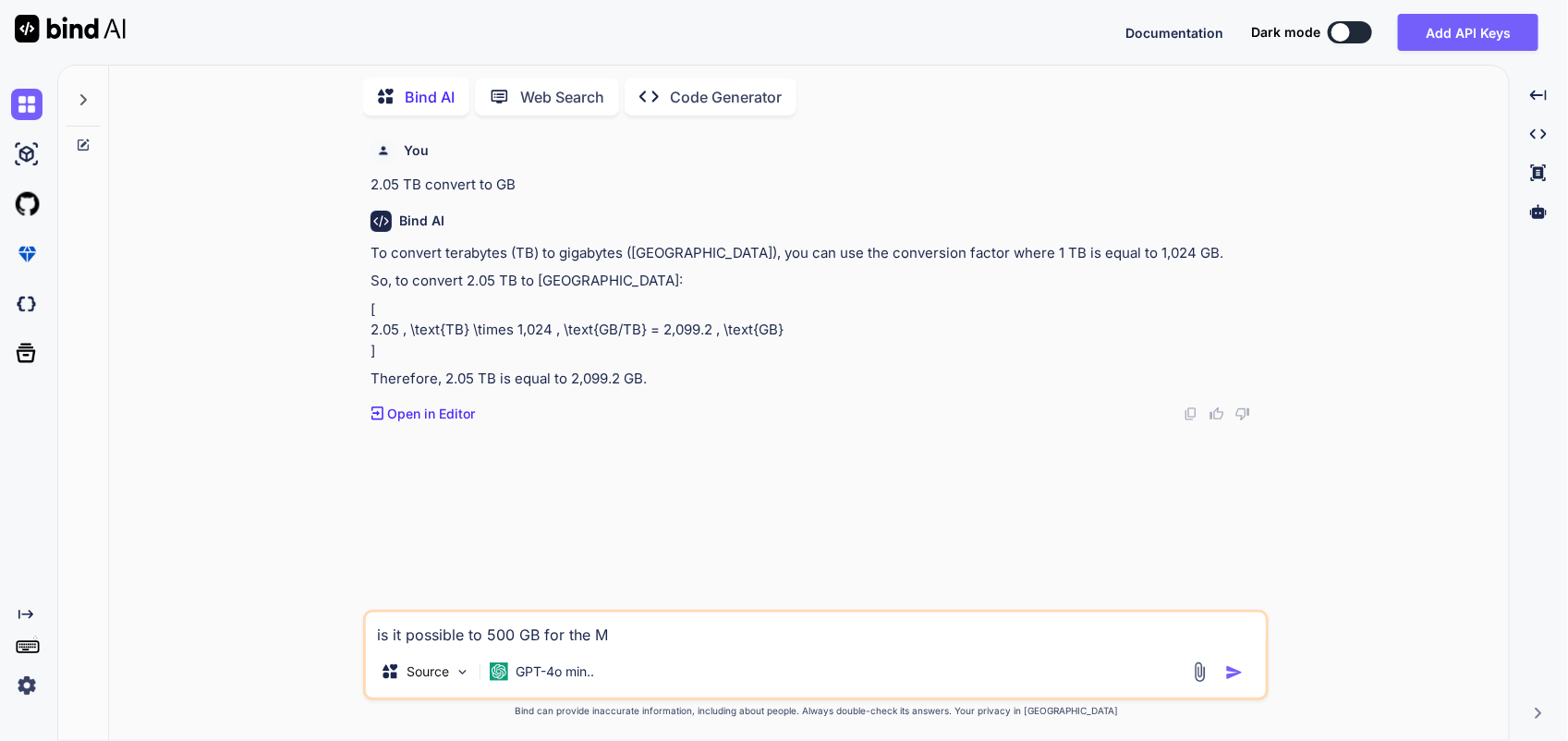
type textarea "x"
type textarea "is it possible to 500 GB for the MBR"
type textarea "x"
type textarea "is it possible to 500 GB for the MBR"
type textarea "x"
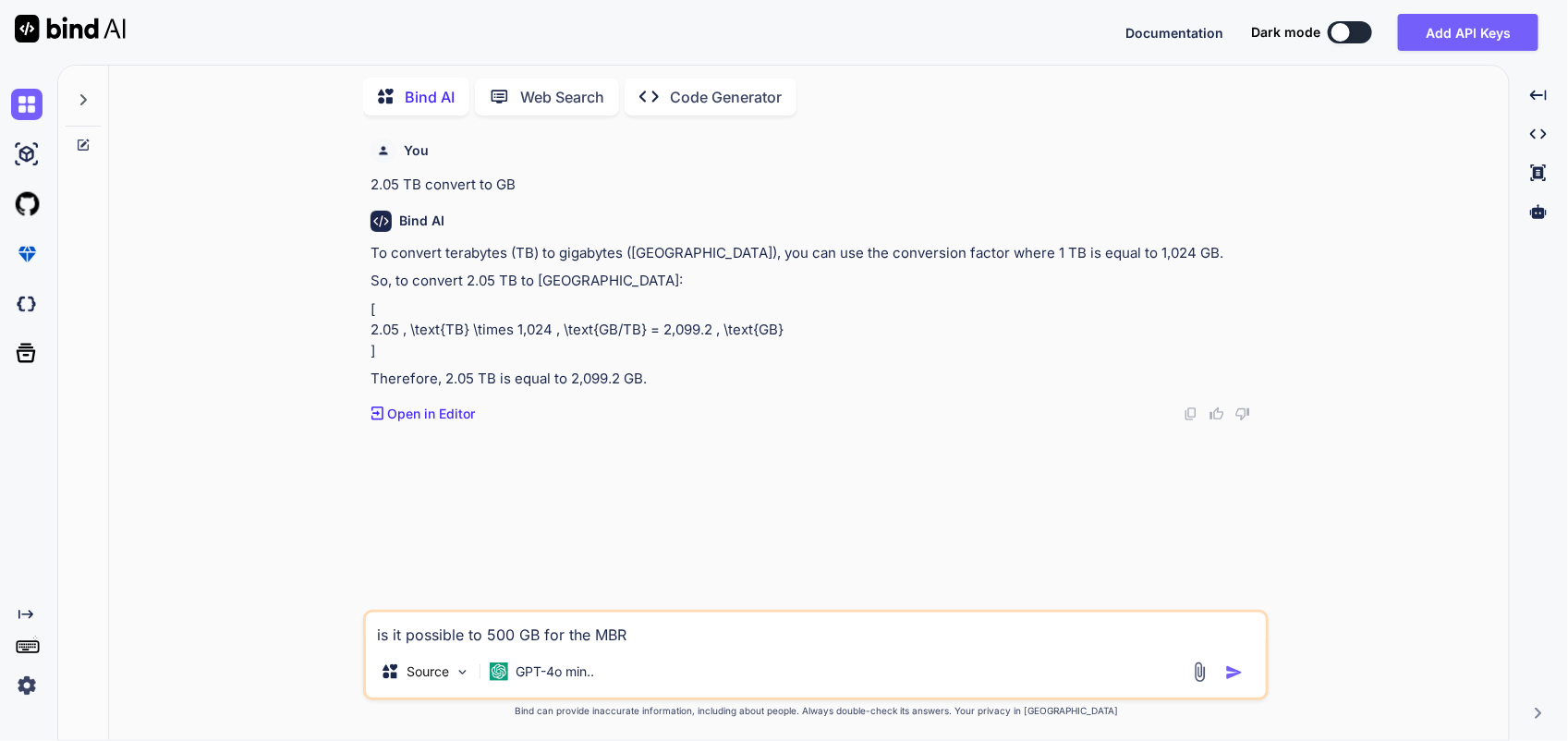
type textarea "is it possible to 500 GB for the MBR d"
type textarea "x"
type textarea "is it possible to 500 GB for the MBR di"
type textarea "x"
type textarea "is it possible to 500 GB for the MBR dis"
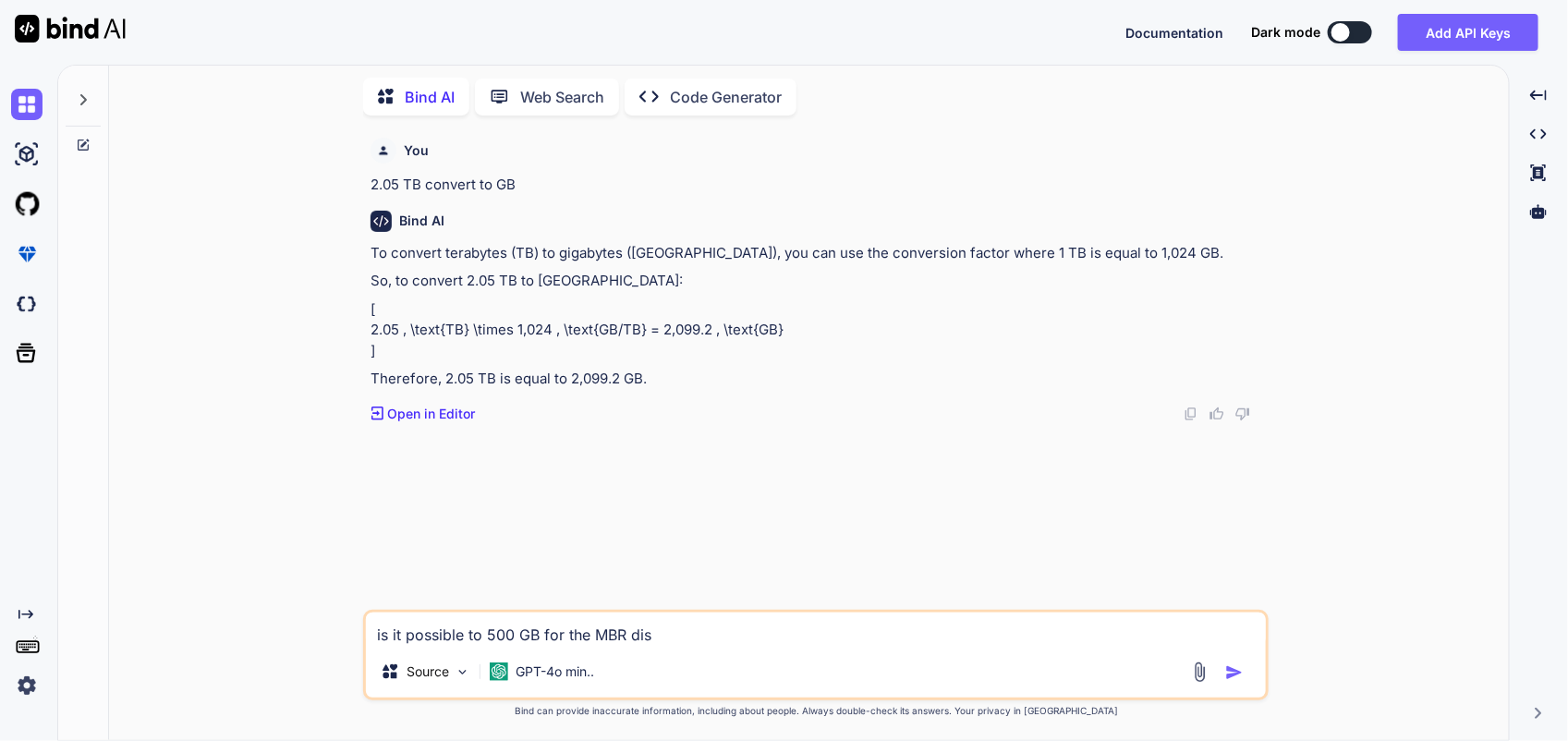
type textarea "x"
drag, startPoint x: 727, startPoint y: 643, endPoint x: 366, endPoint y: 630, distance: 361.2
click at [366, 630] on textarea "is it possible to 500 GB for the MBR dis" at bounding box center [816, 630] width 900 height 34
type textarea "w"
type textarea "x"
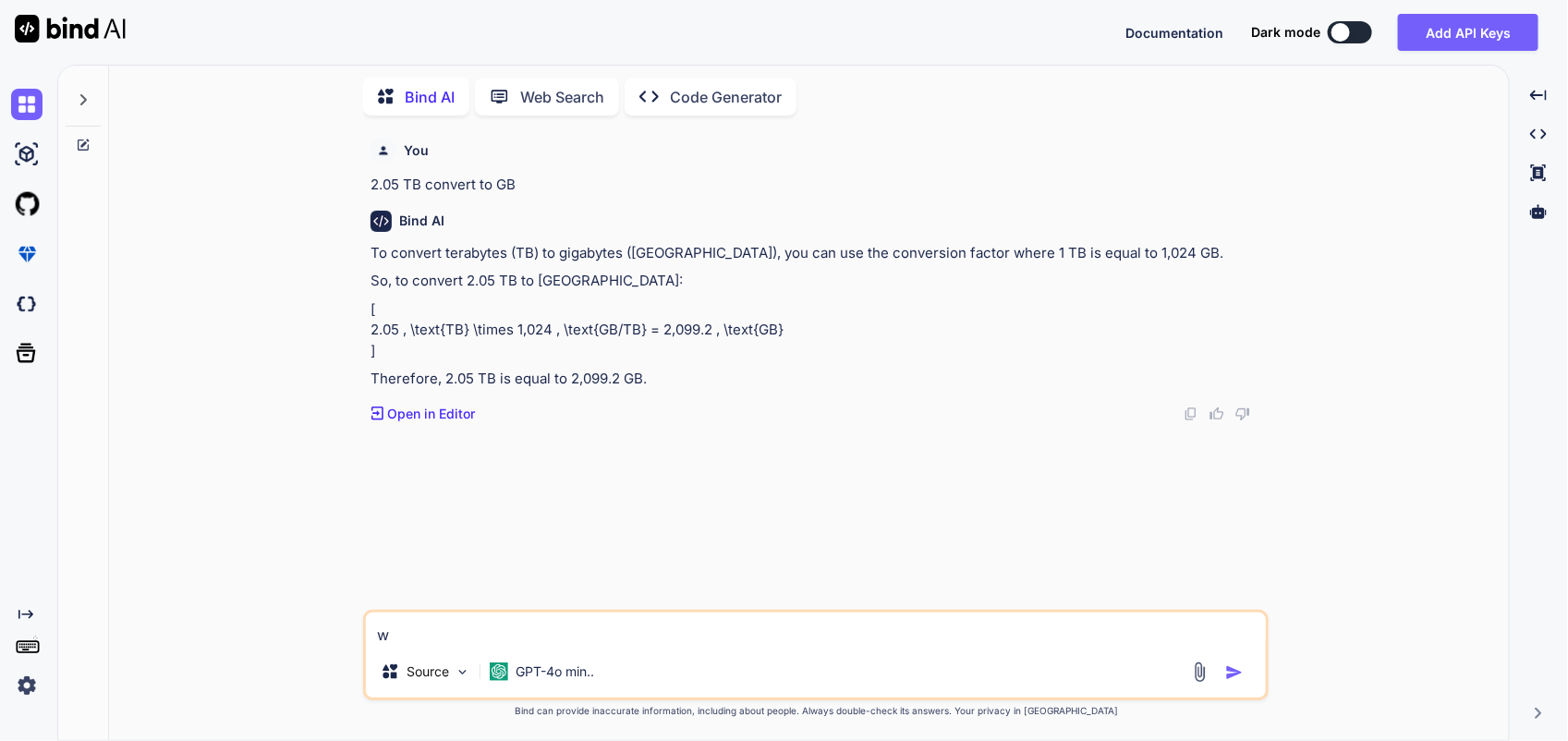
type textarea "wh"
type textarea "x"
type textarea "wha"
type textarea "x"
type textarea "what"
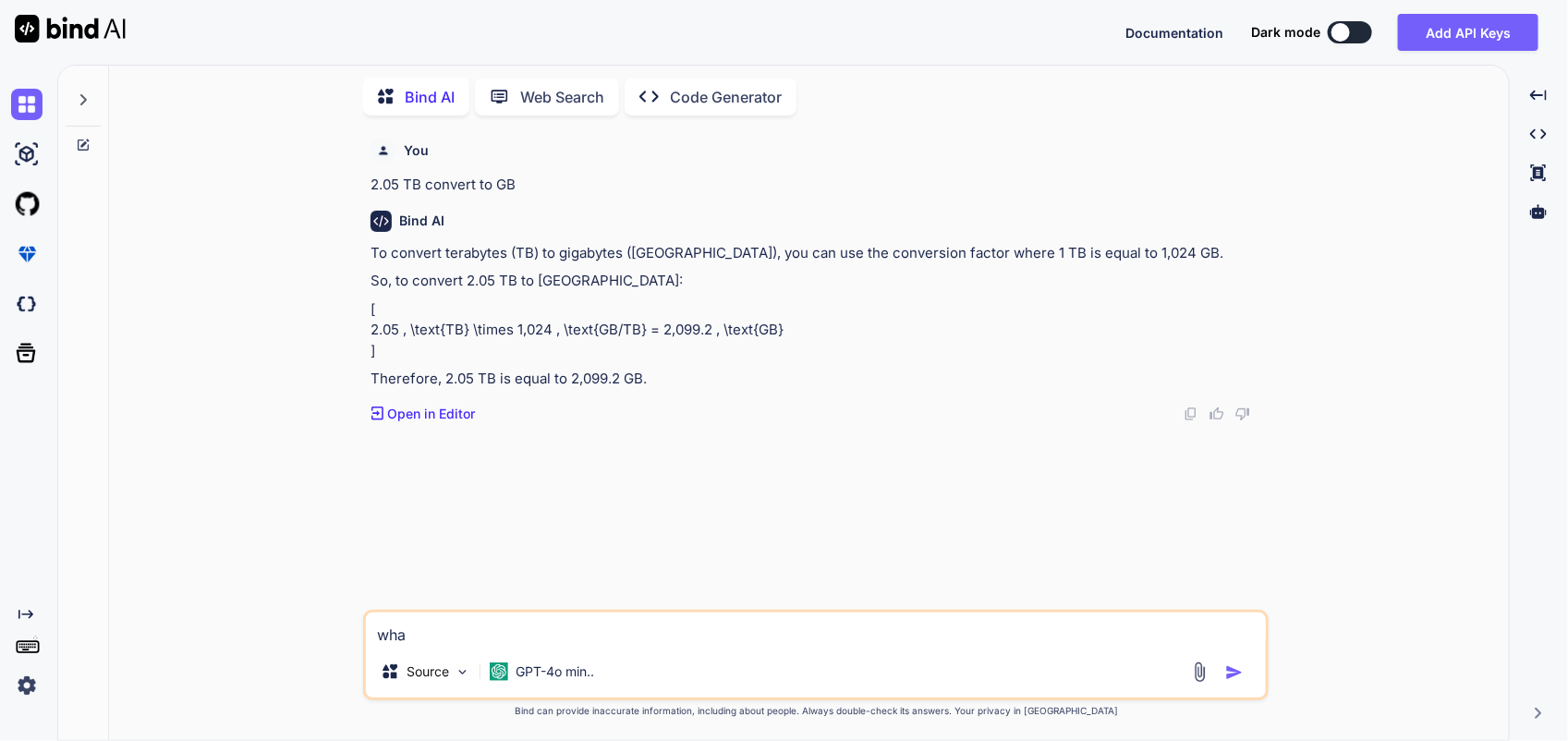
type textarea "x"
type textarea "what"
type textarea "x"
type textarea "what i"
type textarea "x"
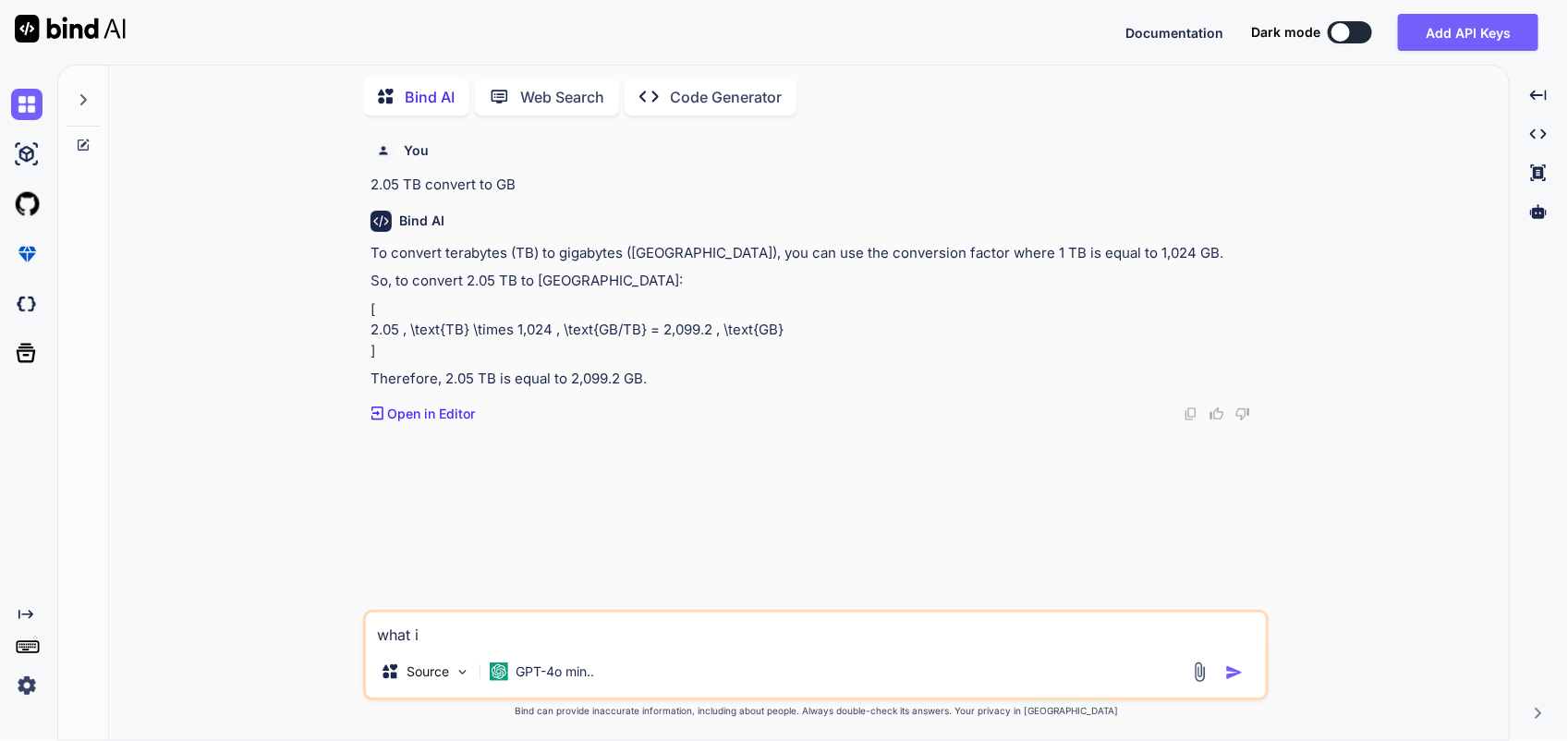
type textarea "what is"
type textarea "x"
type textarea "what is"
type textarea "x"
type textarea "what is m"
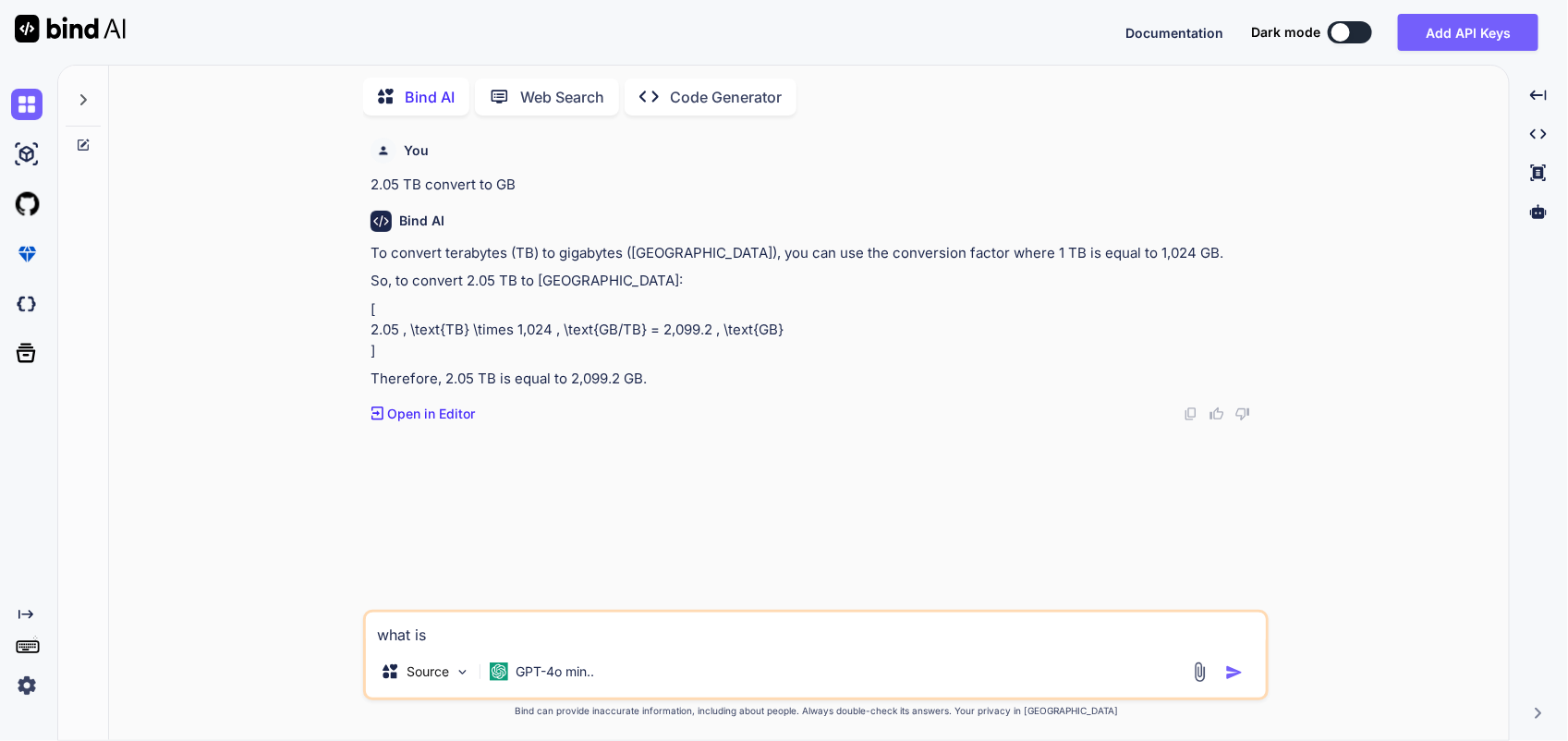
type textarea "x"
type textarea "what is ma"
type textarea "x"
type textarea "what is maz"
type textarea "x"
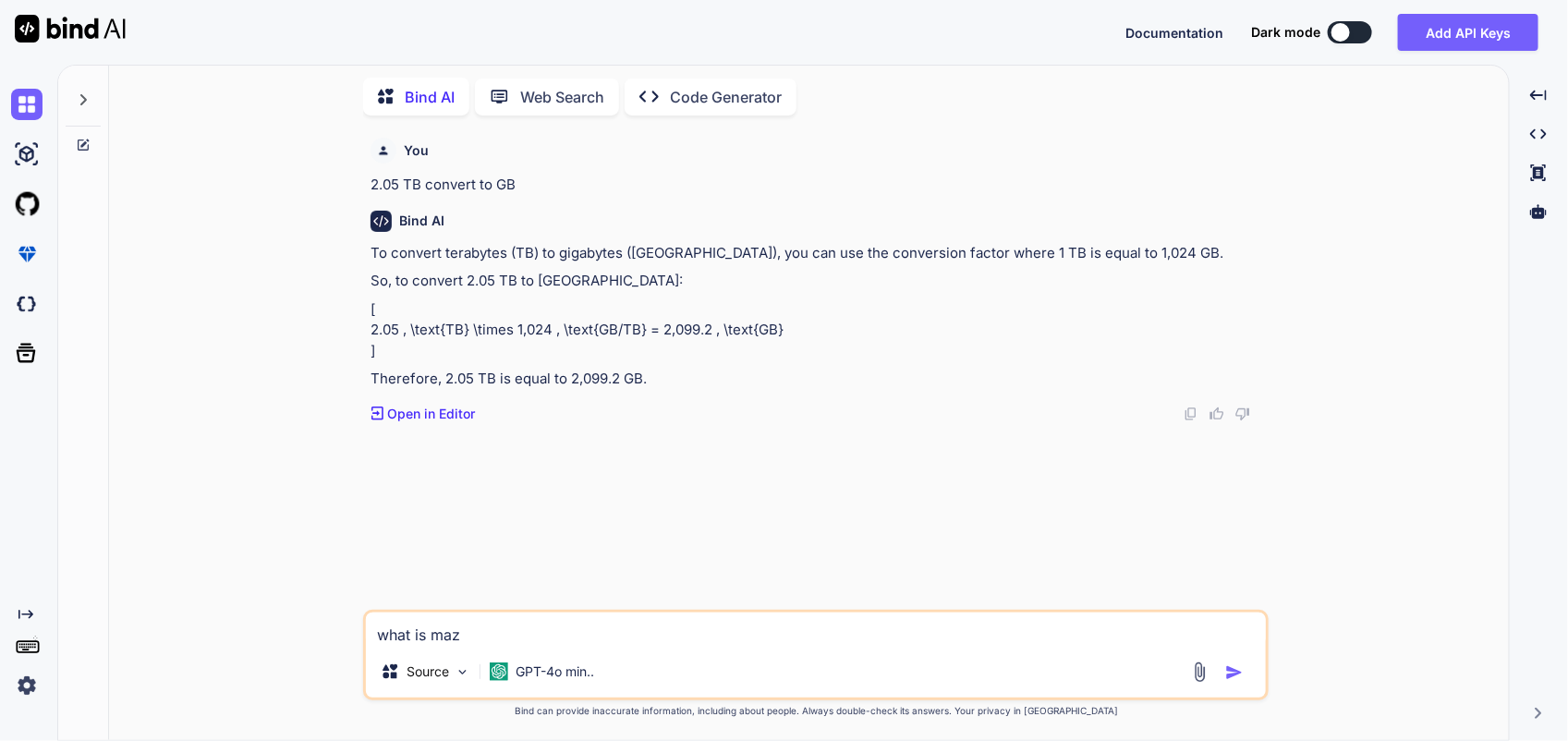
type textarea "what is ma"
type textarea "x"
type textarea "what is max"
type textarea "x"
type textarea "what is maxi"
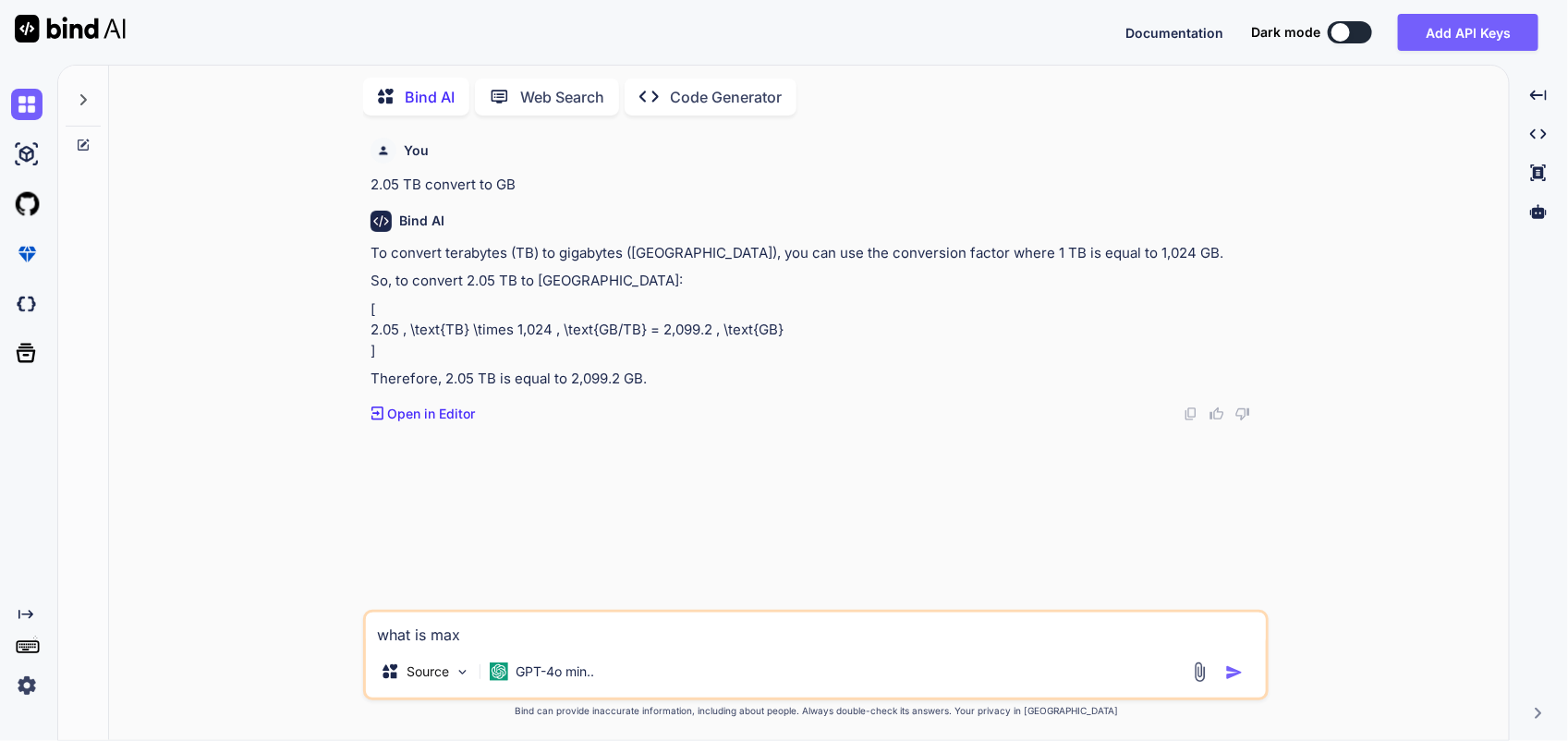
type textarea "x"
type textarea "what is maxim"
type textarea "x"
type textarea "what is maximu"
type textarea "x"
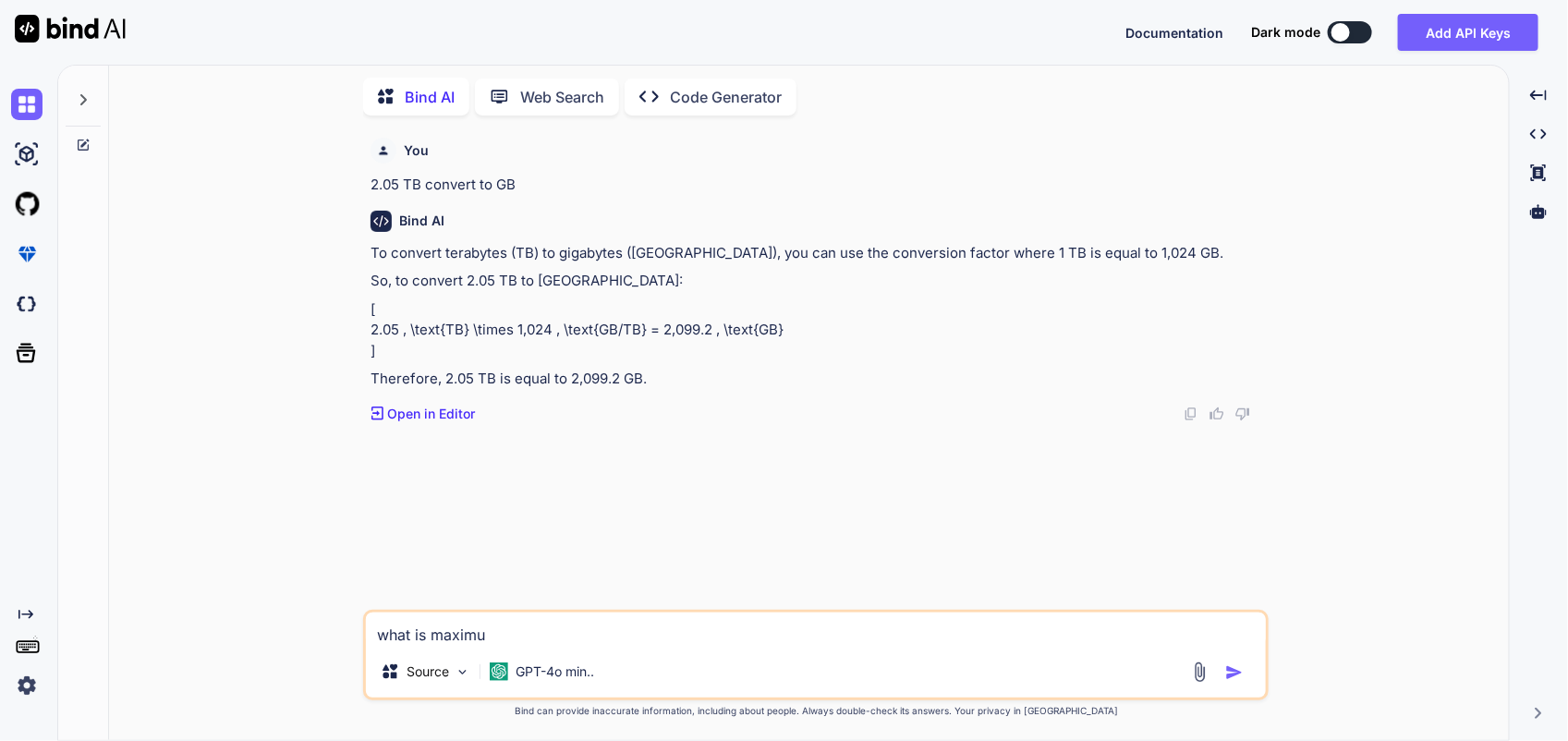
type textarea "what is maximum"
type textarea "x"
type textarea "what is maximum"
type textarea "x"
type textarea "what is maximum d"
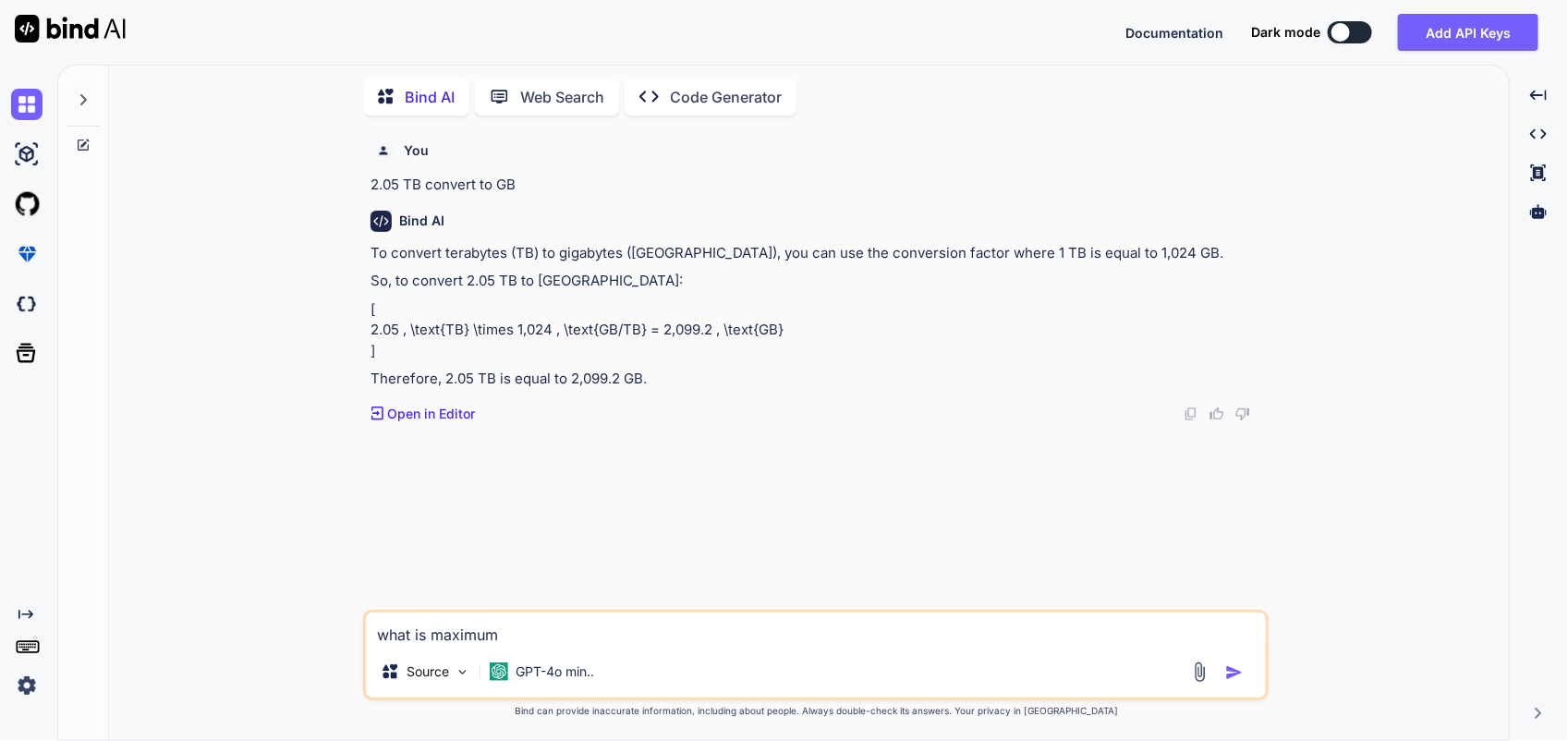
type textarea "x"
type textarea "what is maximum di"
type textarea "x"
type textarea "what is maximum dis"
type textarea "x"
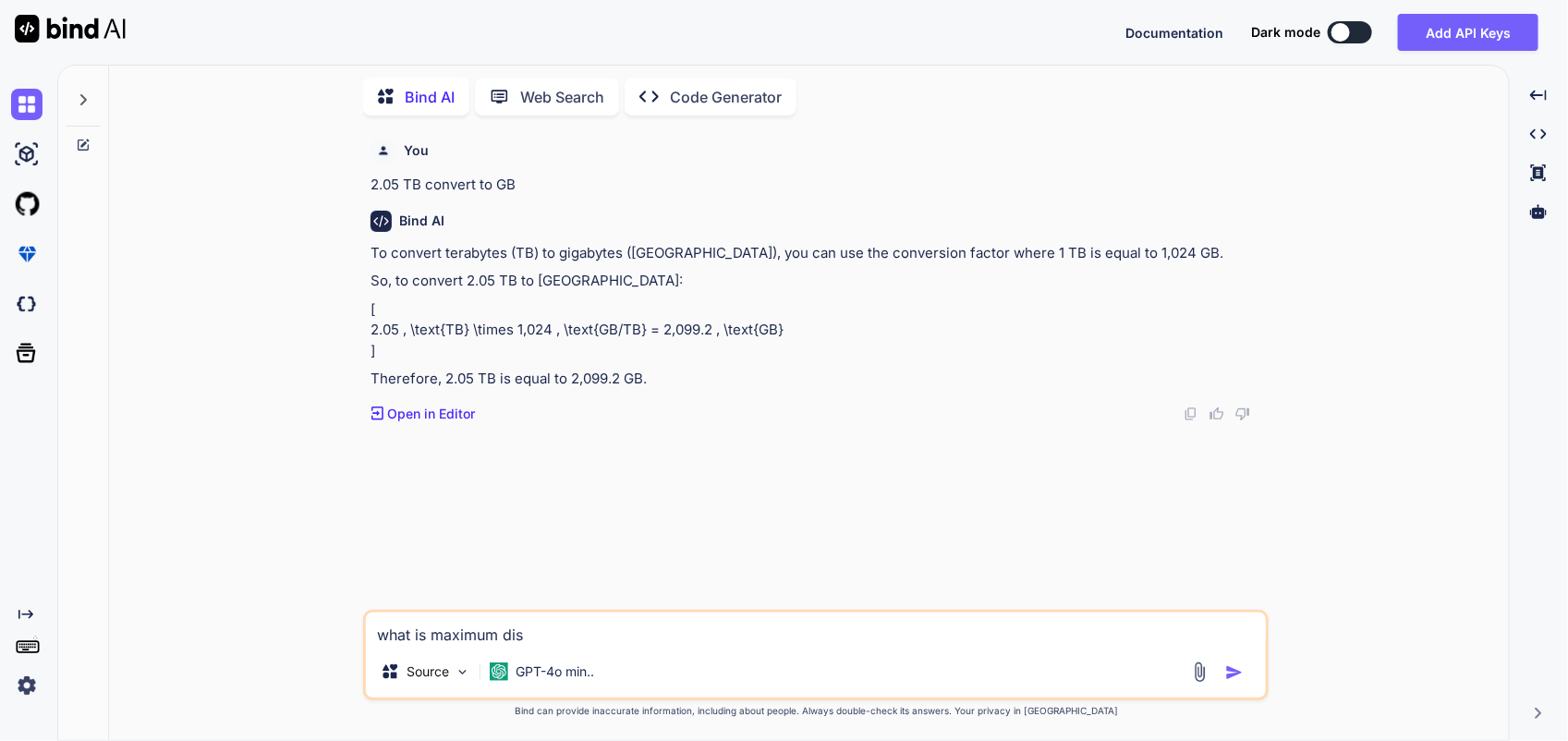
type textarea "what is maximum disk"
type textarea "x"
type textarea "what is maximum disk"
type textarea "x"
type textarea "what is maximum disk t"
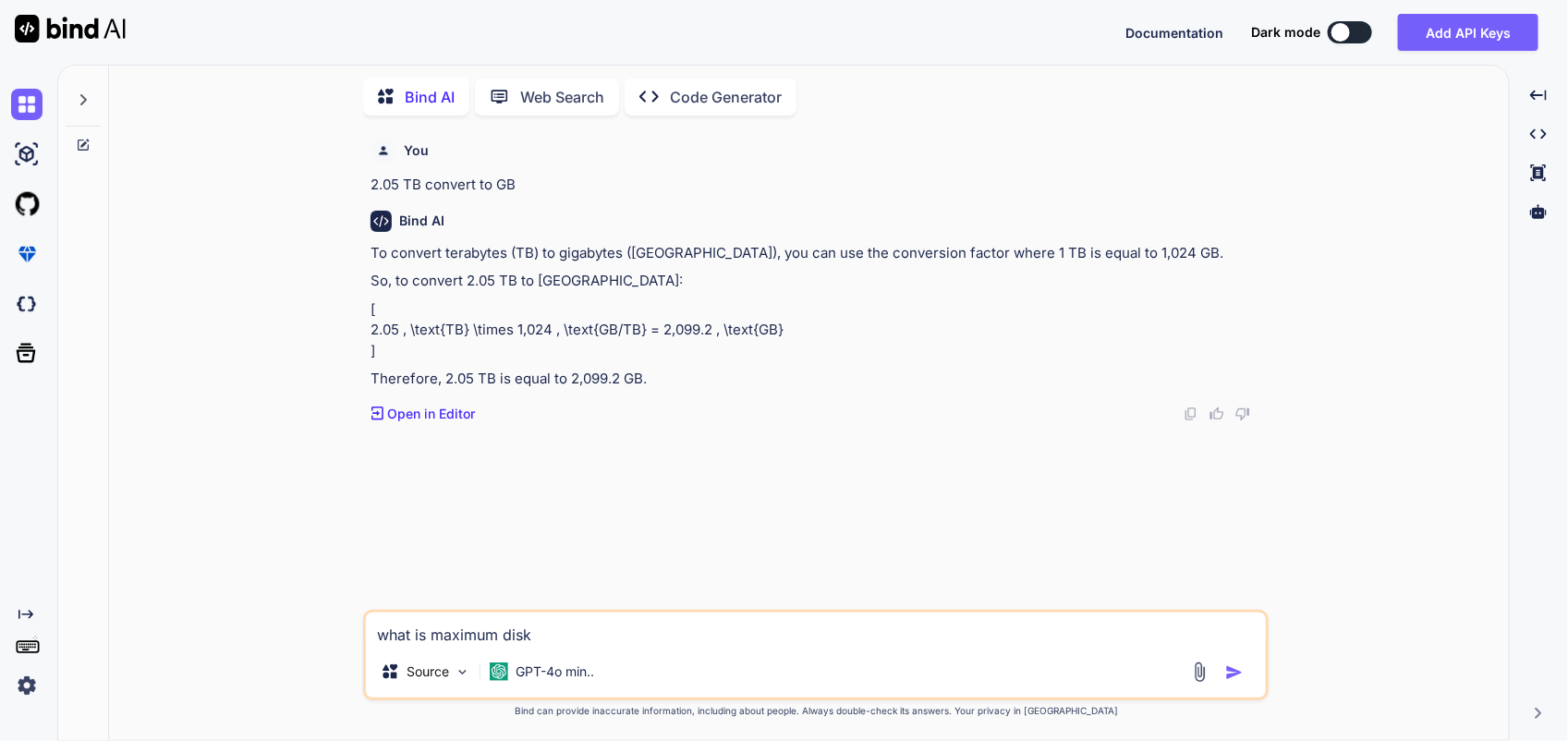
type textarea "x"
type textarea "what is maximum disk to"
type textarea "x"
type textarea "what is maximum disk to"
type textarea "x"
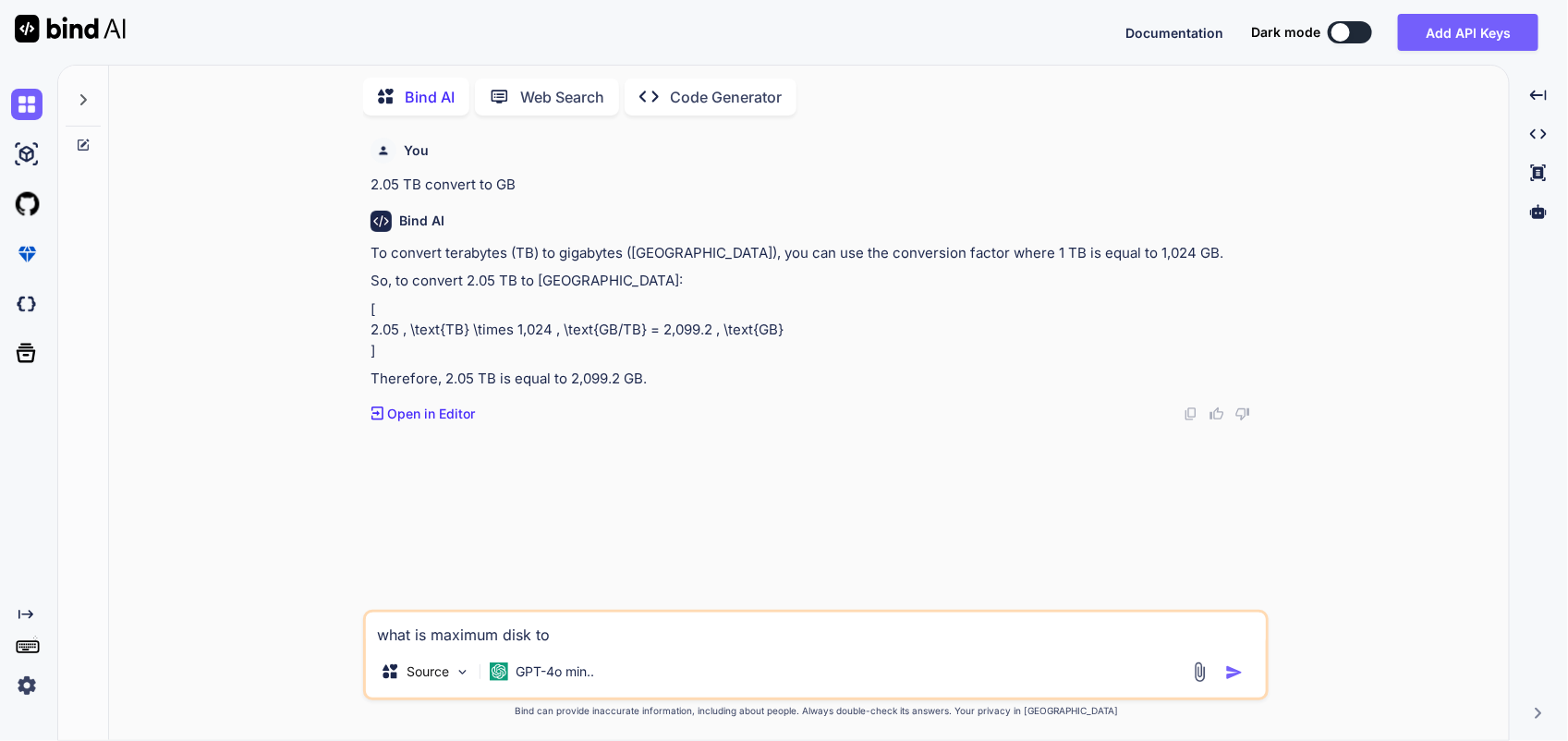
type textarea "what is maximum disk to e"
type textarea "x"
type textarea "what is maximum disk to ex"
type textarea "x"
type textarea "what is maximum disk to ext"
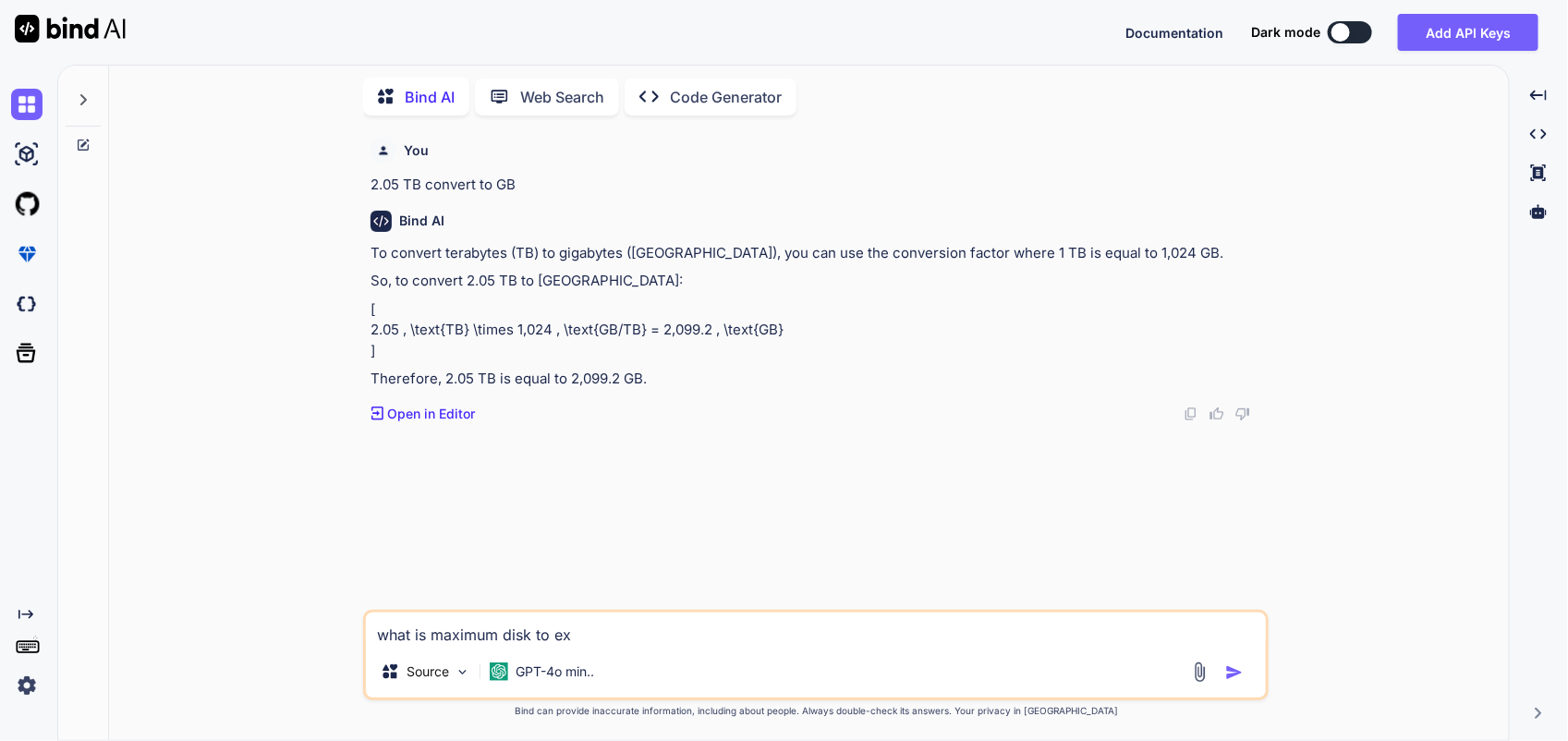
type textarea "x"
type textarea "what is maximum disk to exte"
type textarea "x"
type textarea "what is maximum disk to exten"
type textarea "x"
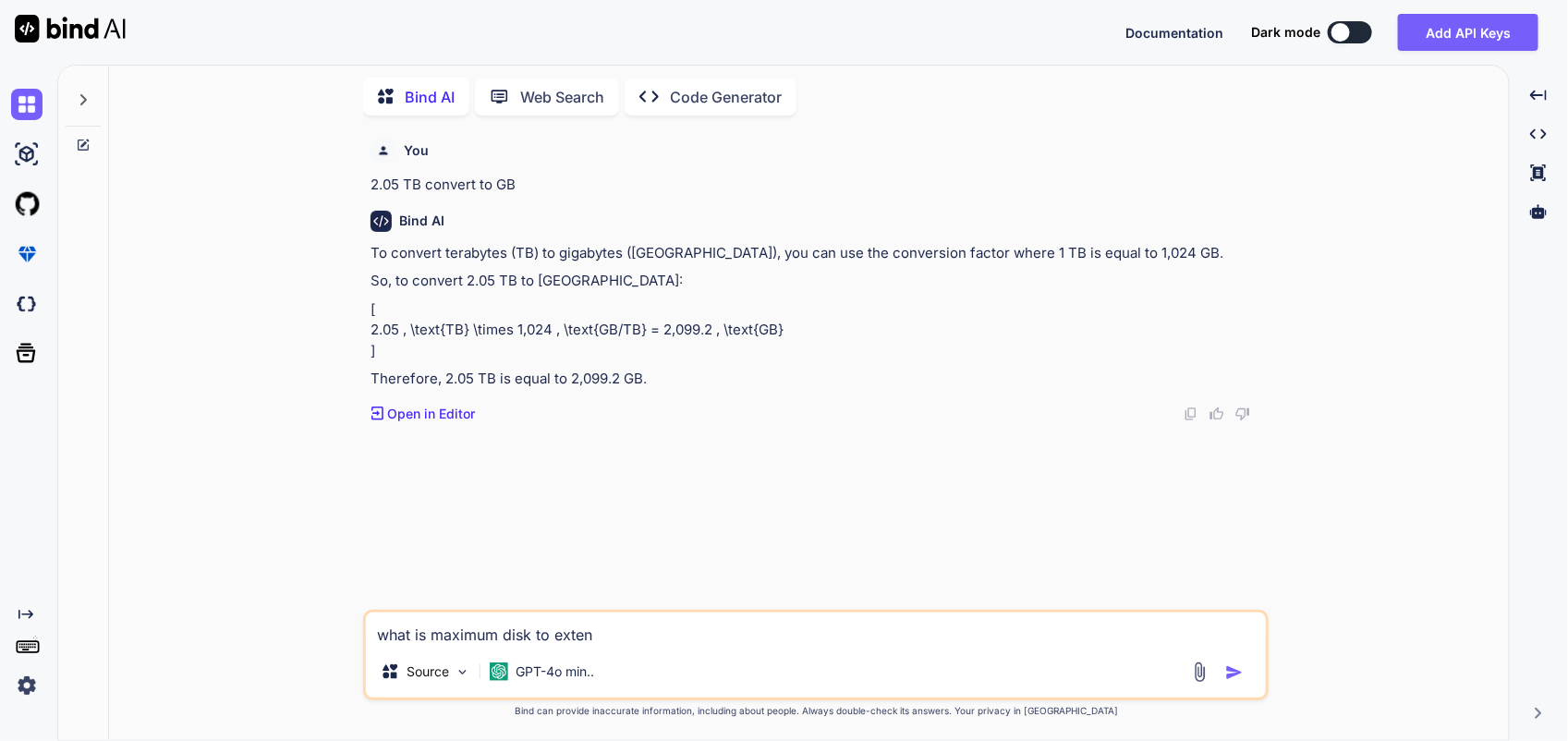
type textarea "what is maximum disk to extend"
type textarea "x"
type textarea "what is maximum disk to extend"
type textarea "x"
type textarea "what is maximum disk to extend t"
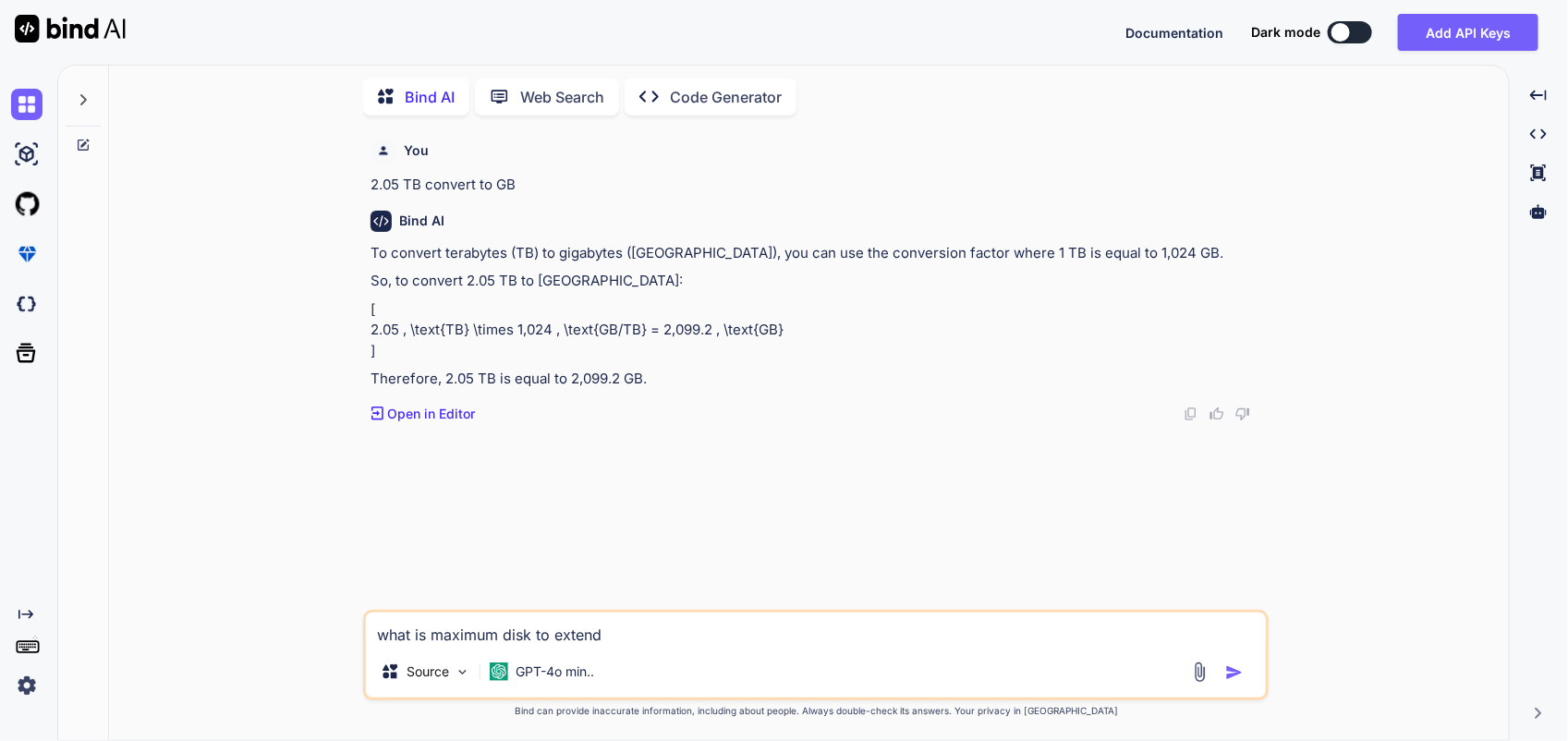
type textarea "x"
type textarea "what is maximum disk to extend to"
type textarea "x"
type textarea "what is maximum disk to extend to"
type textarea "x"
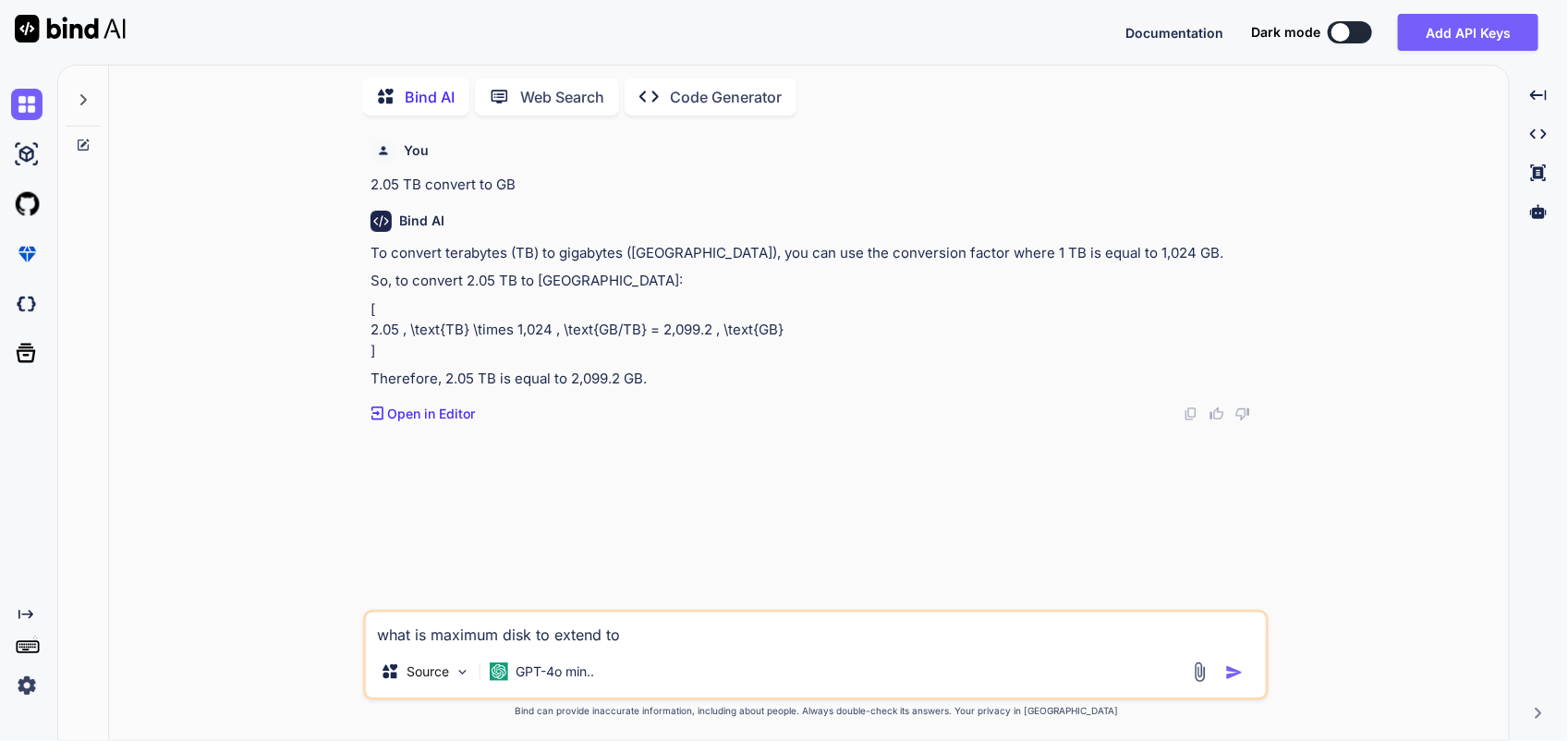
type textarea "what is maximum disk to extend to t"
type textarea "x"
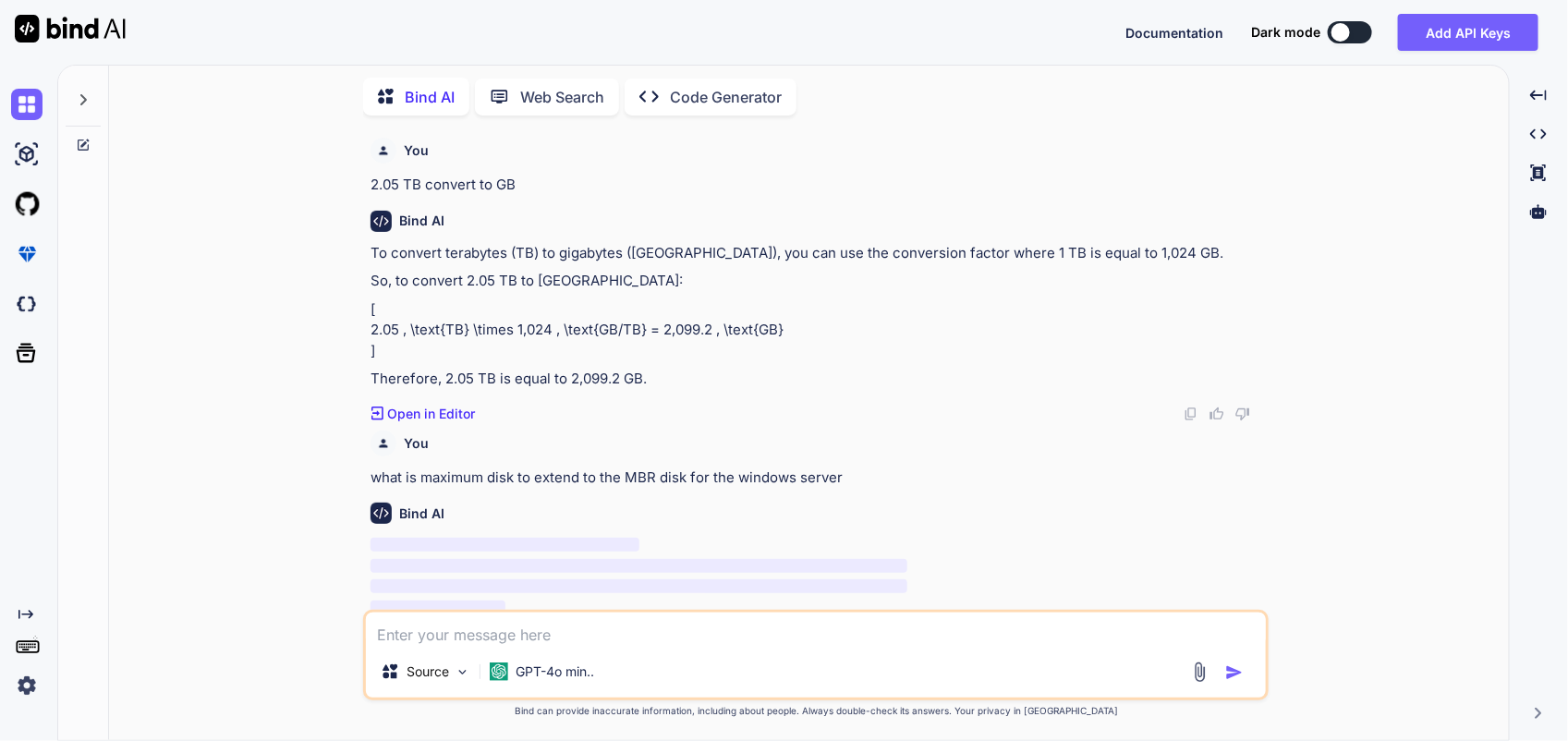
scroll to position [7, 0]
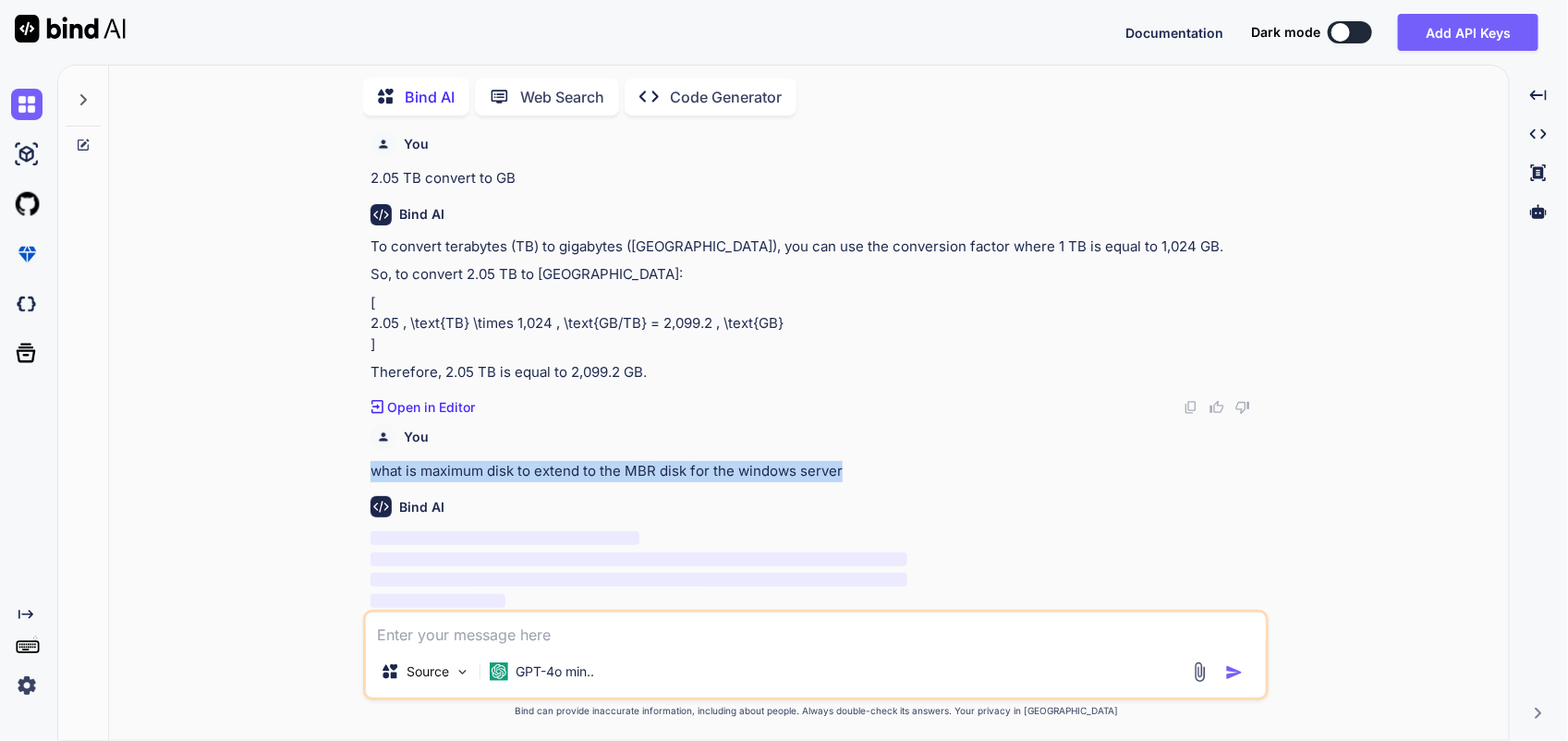
drag, startPoint x: 845, startPoint y: 469, endPoint x: 367, endPoint y: 468, distance: 478.0
click at [367, 468] on div "You 2.05 TB convert to GB Bind AI To convert terabytes (TB) to gigabytes ([GEOG…" at bounding box center [818, 370] width 902 height 480
copy p "what is maximum disk to extend to the MBR disk for the windows server"
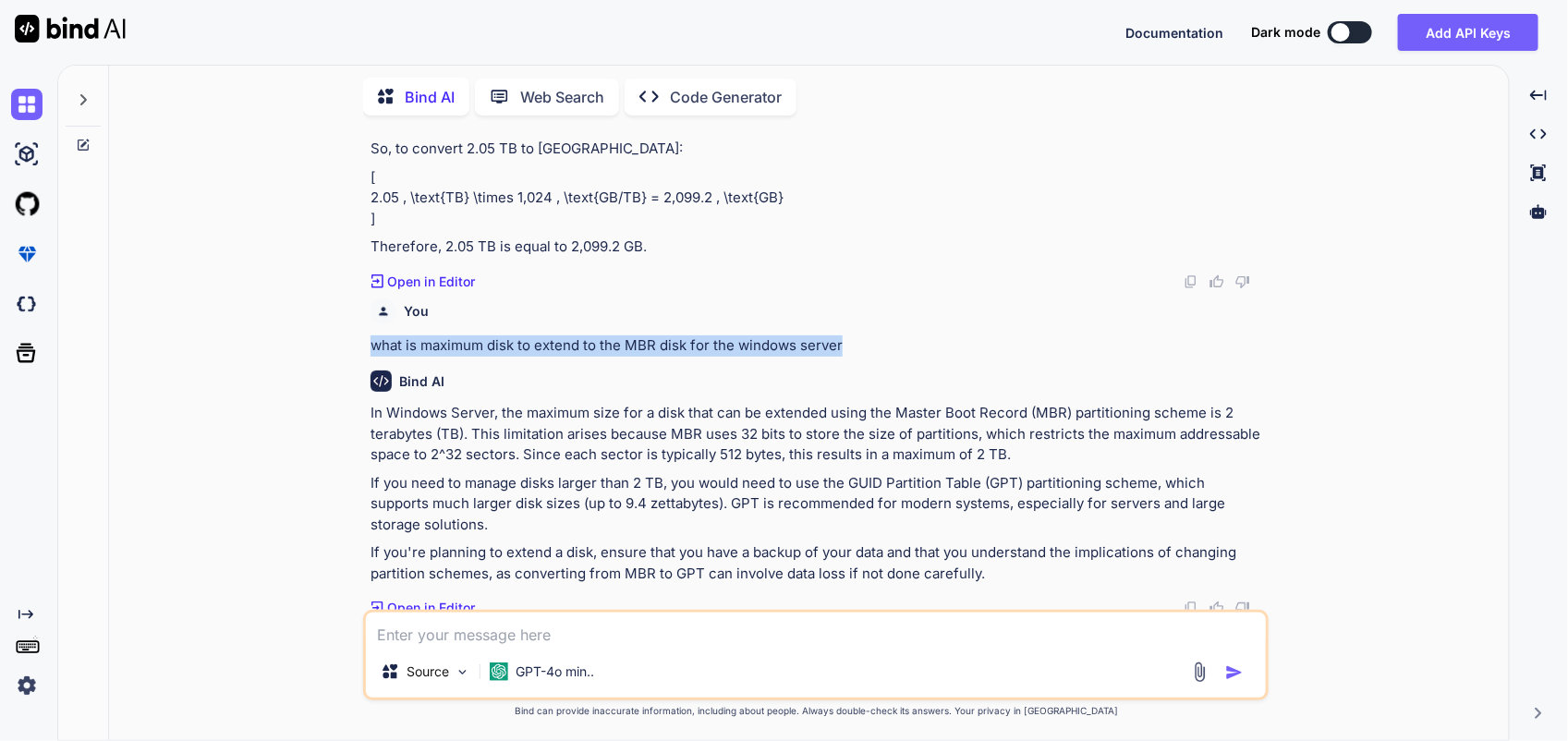
scroll to position [137, 0]
